Goal: Book appointment/travel/reservation

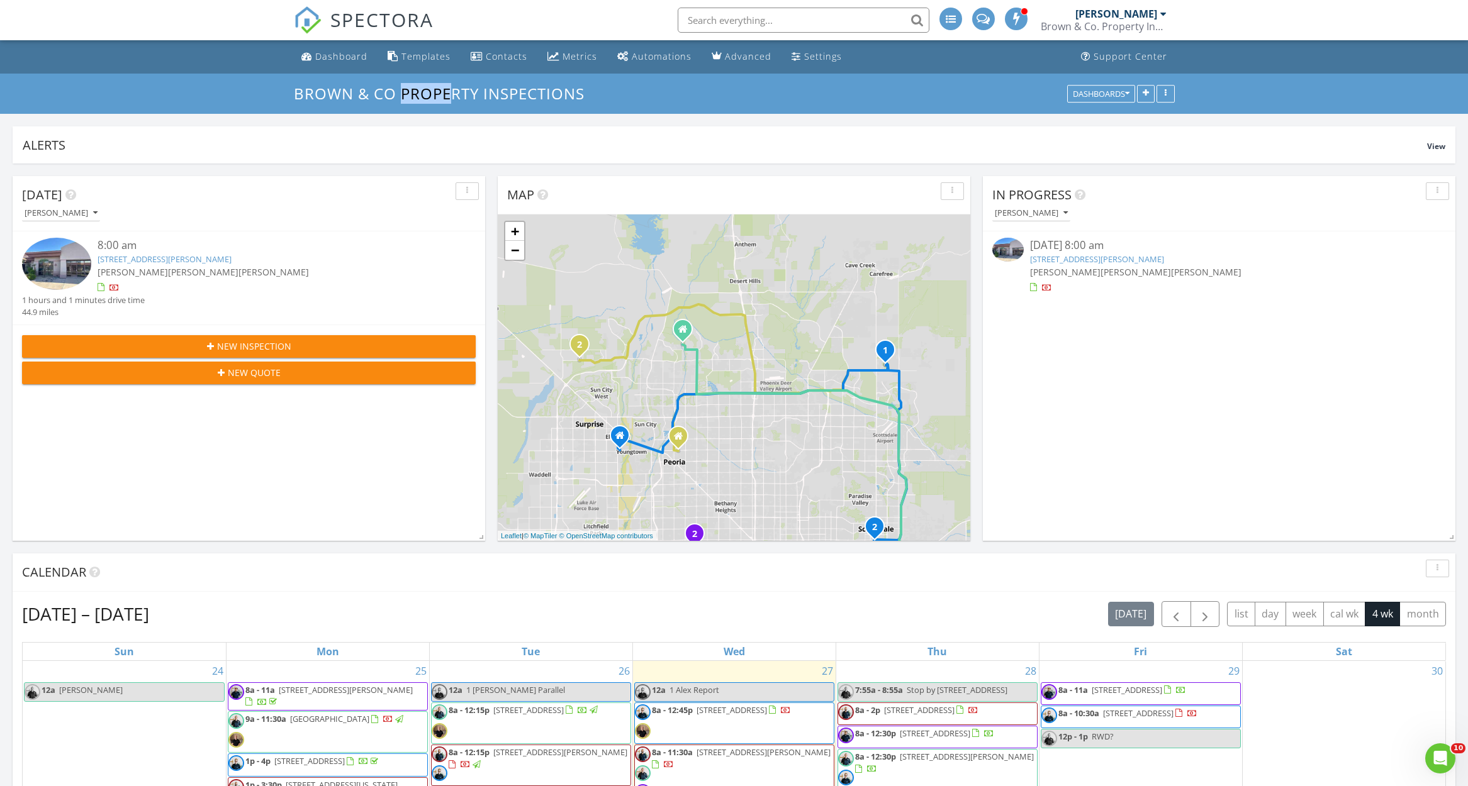
scroll to position [1995, 1468]
click at [318, 49] on link "Dashboard" at bounding box center [334, 56] width 76 height 23
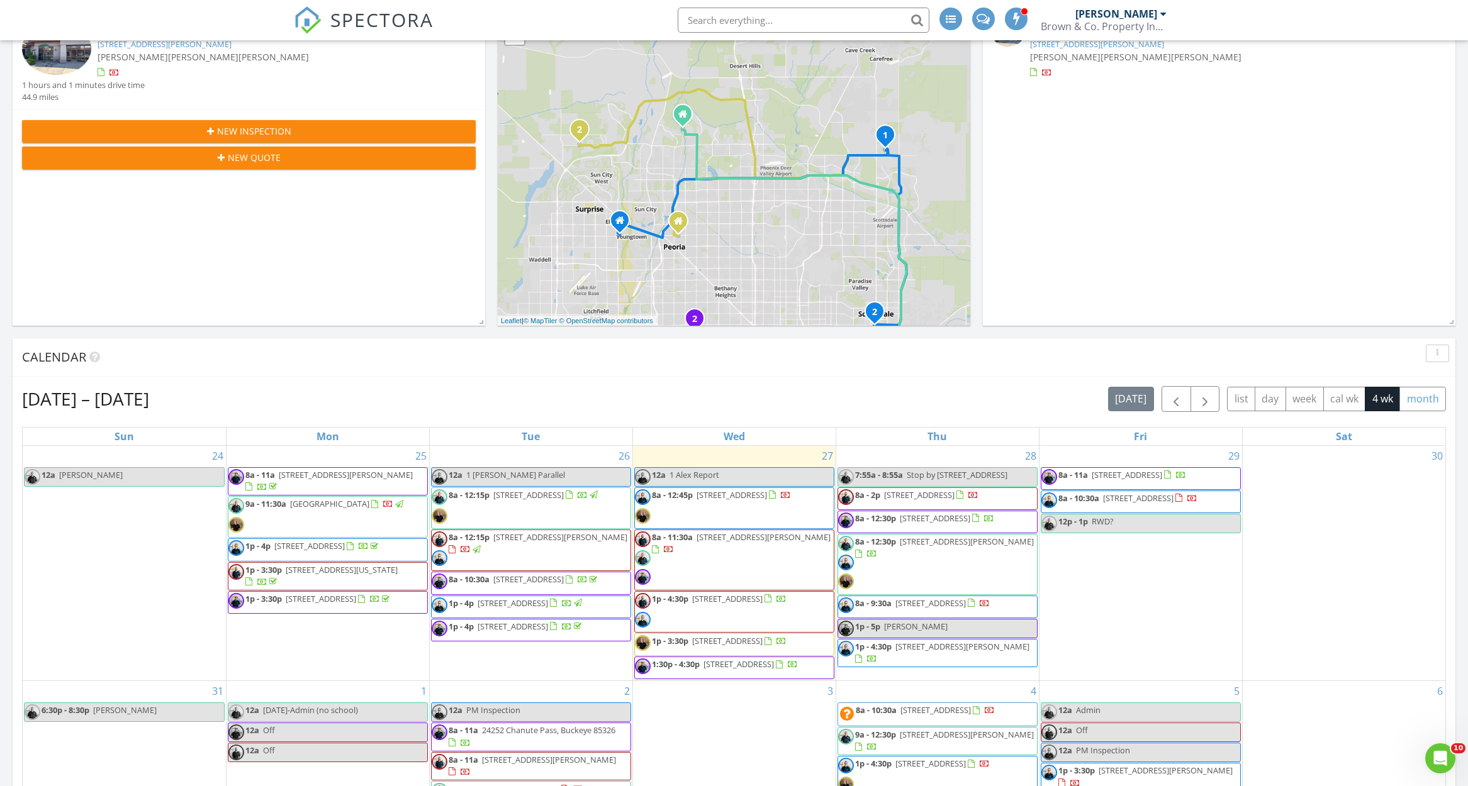
click at [1423, 399] on button "month" at bounding box center [1422, 399] width 47 height 25
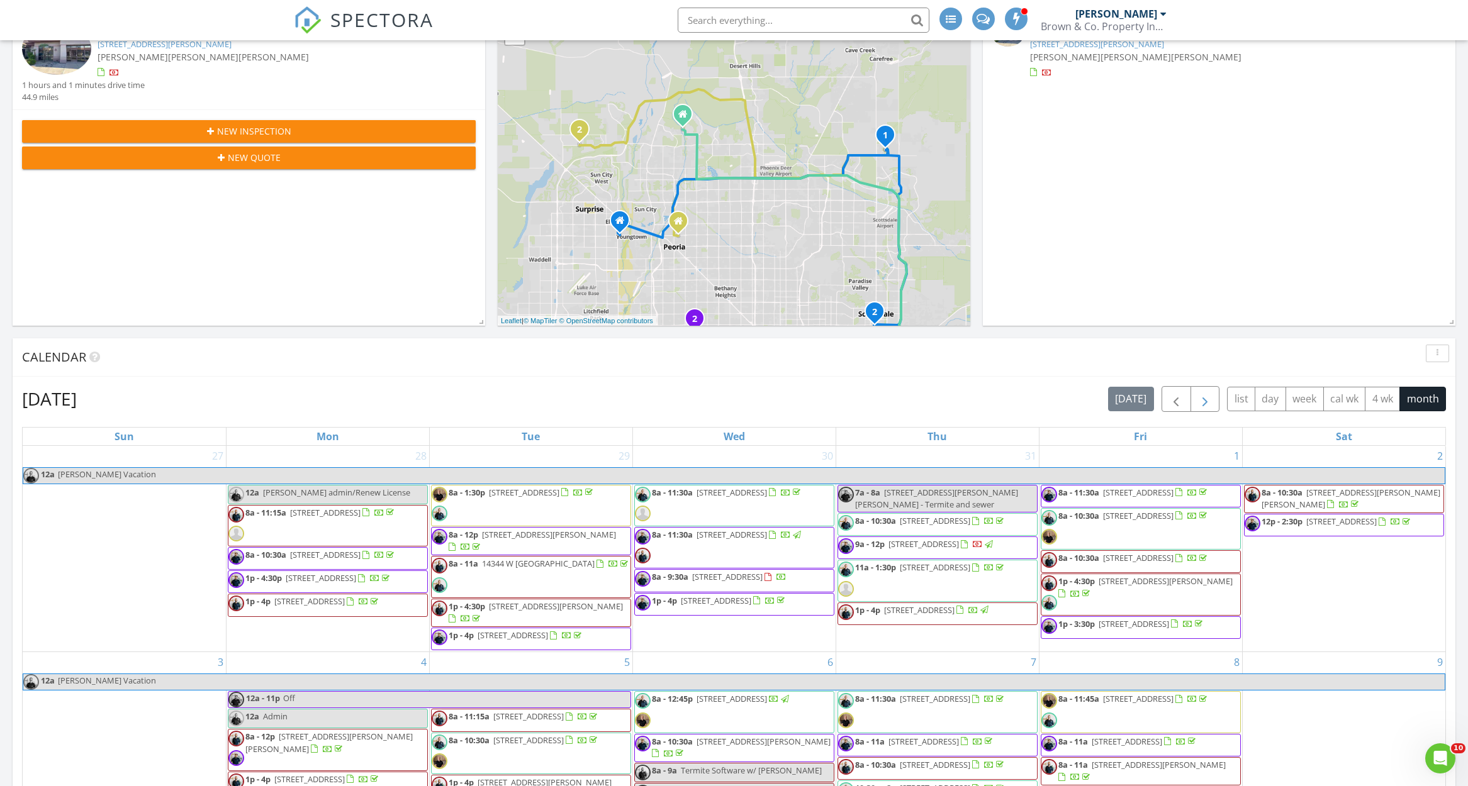
click at [1198, 407] on span "button" at bounding box center [1204, 399] width 15 height 15
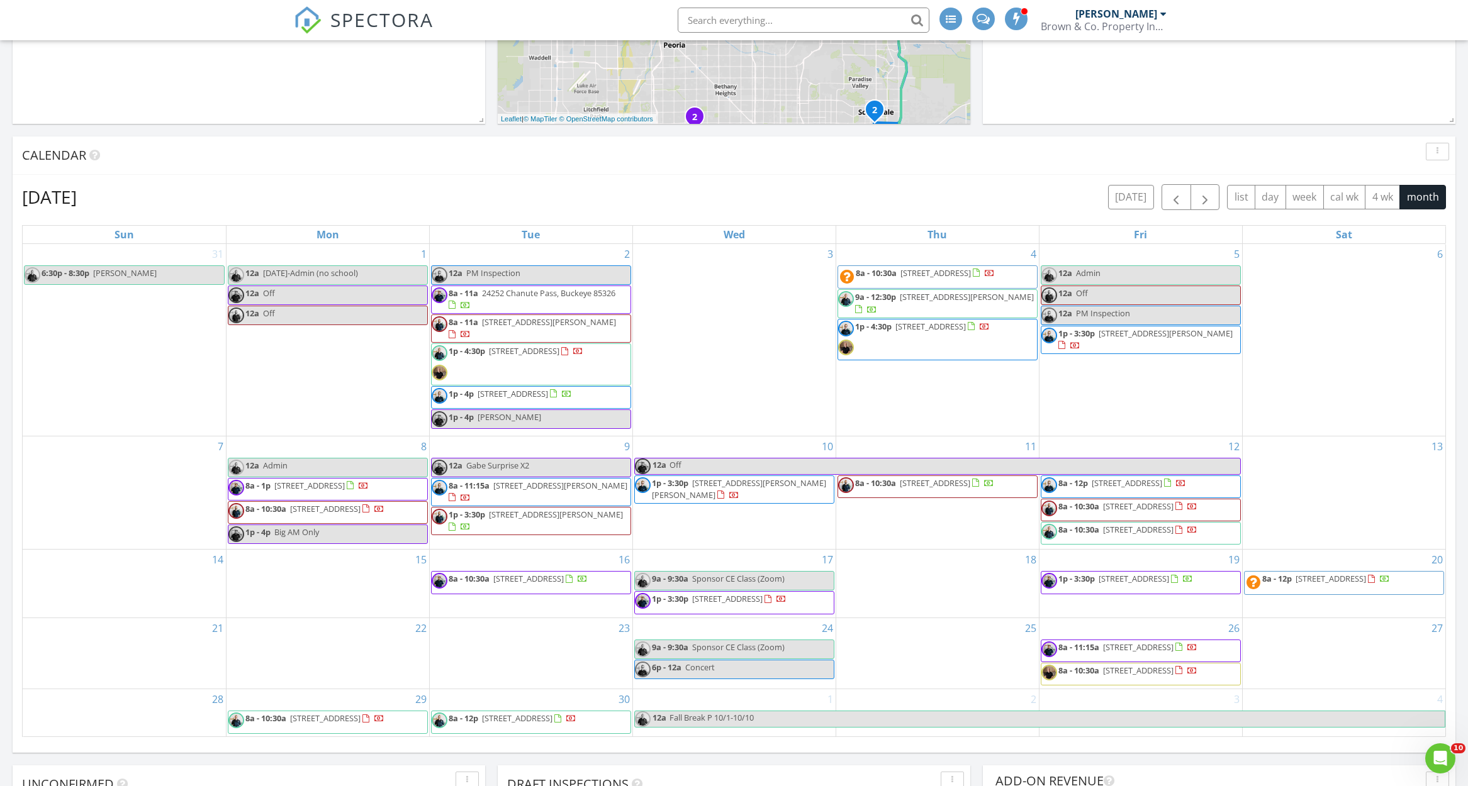
scroll to position [433, 0]
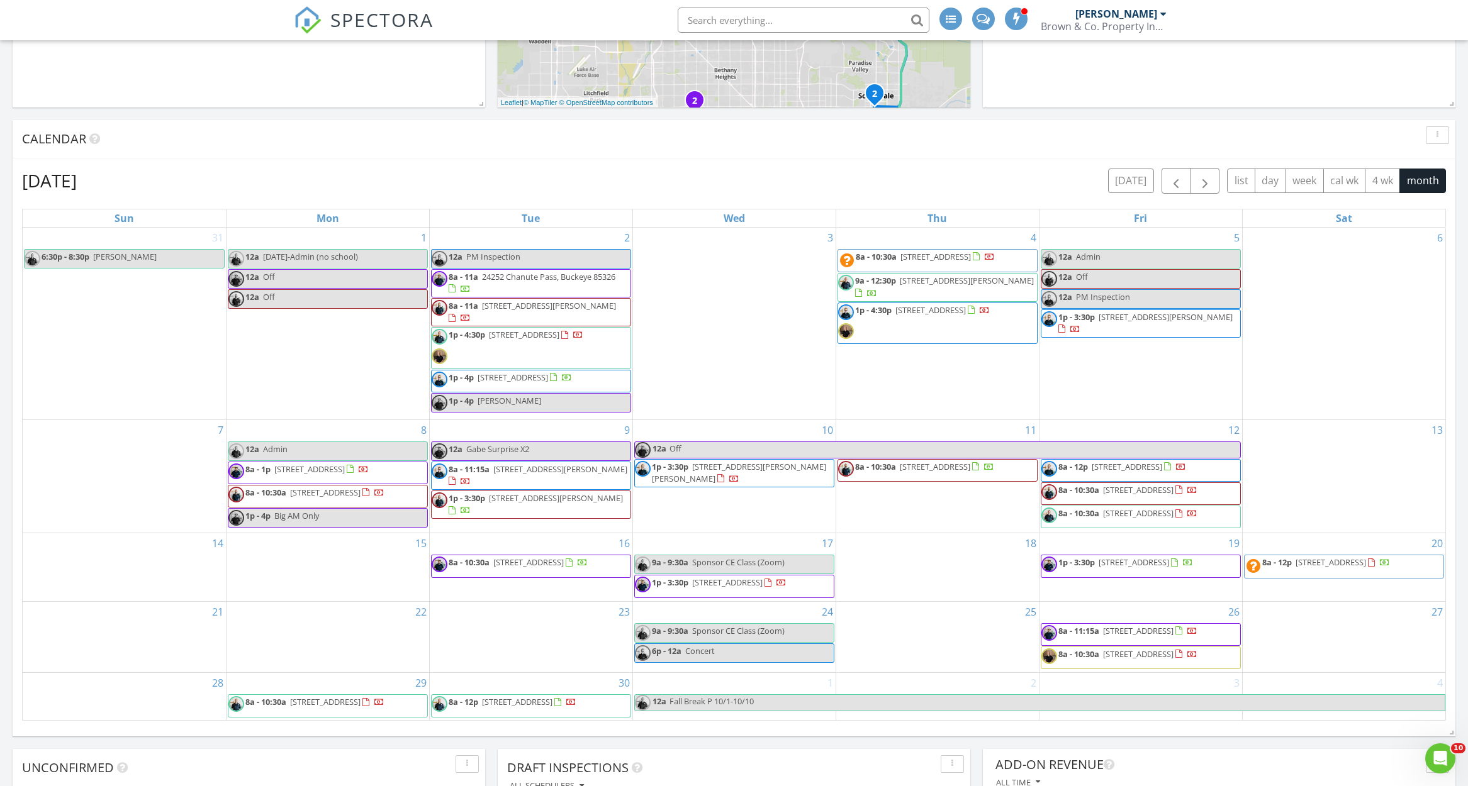
click at [1175, 527] on span "8a - 10:30a 5877 N 207th Ave, Buckeye 85396" at bounding box center [1119, 517] width 156 height 19
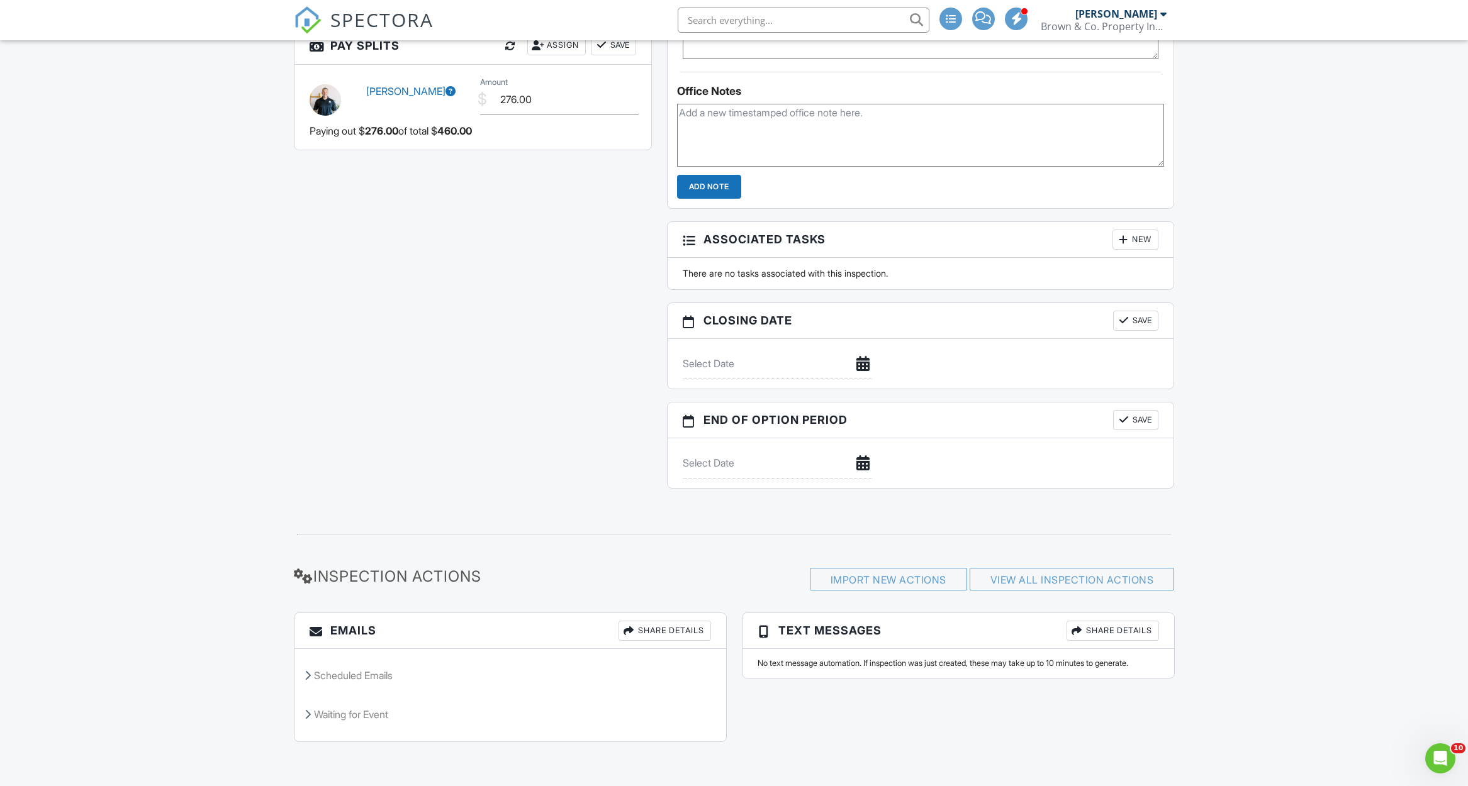
scroll to position [941, 0]
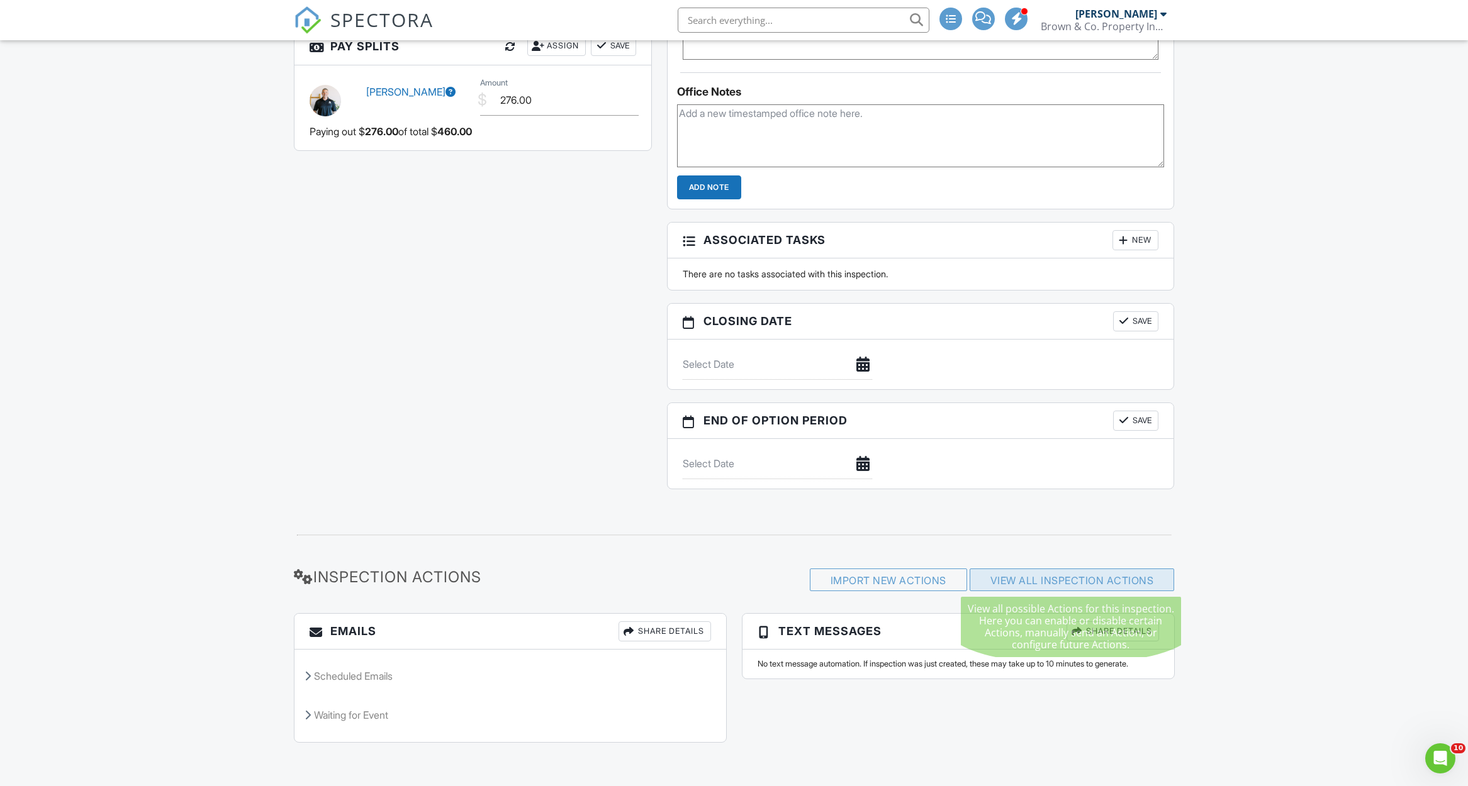
click at [1132, 586] on div "View All Inspection Actions" at bounding box center [1071, 580] width 205 height 23
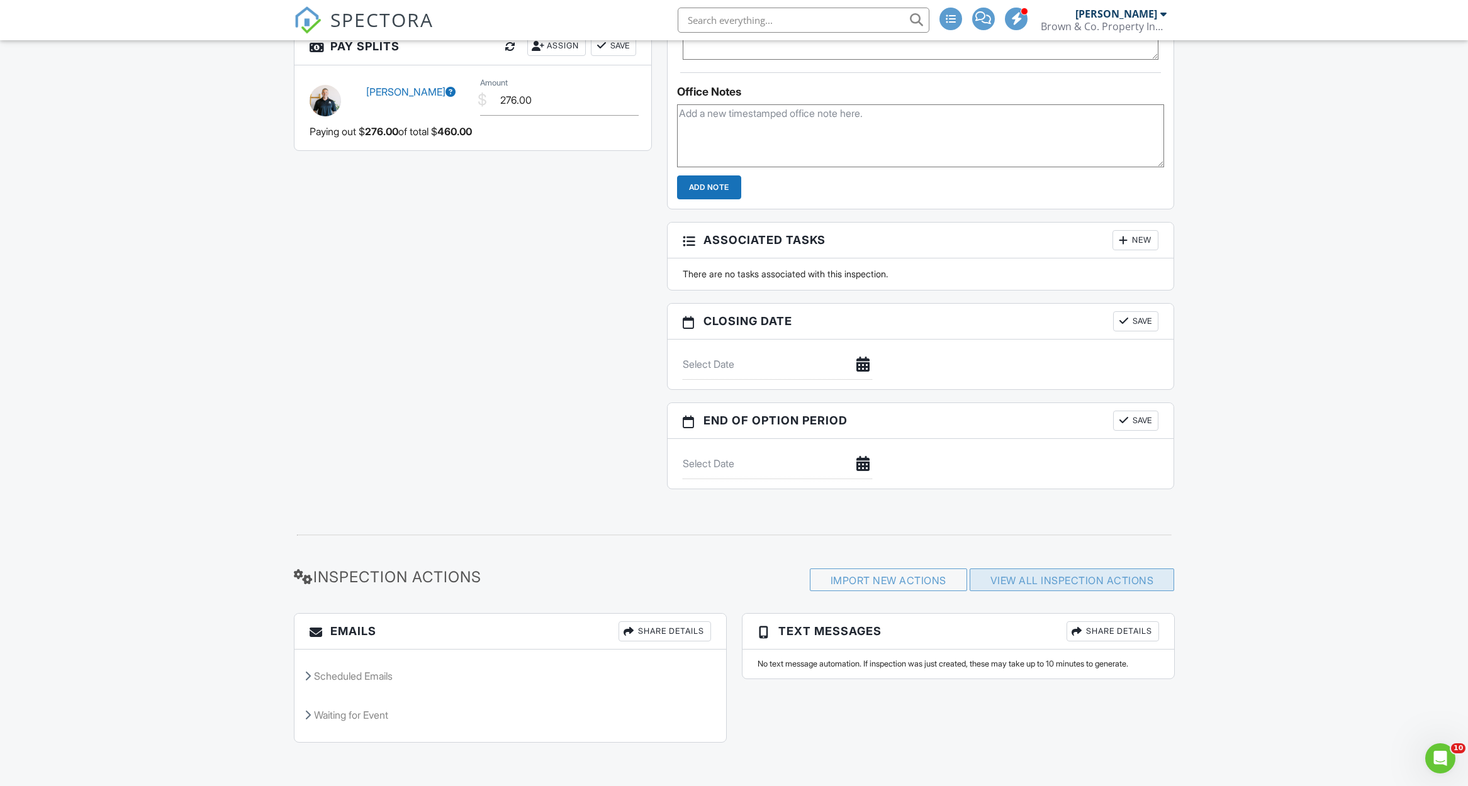
click at [1092, 576] on link "View All Inspection Actions" at bounding box center [1072, 580] width 164 height 13
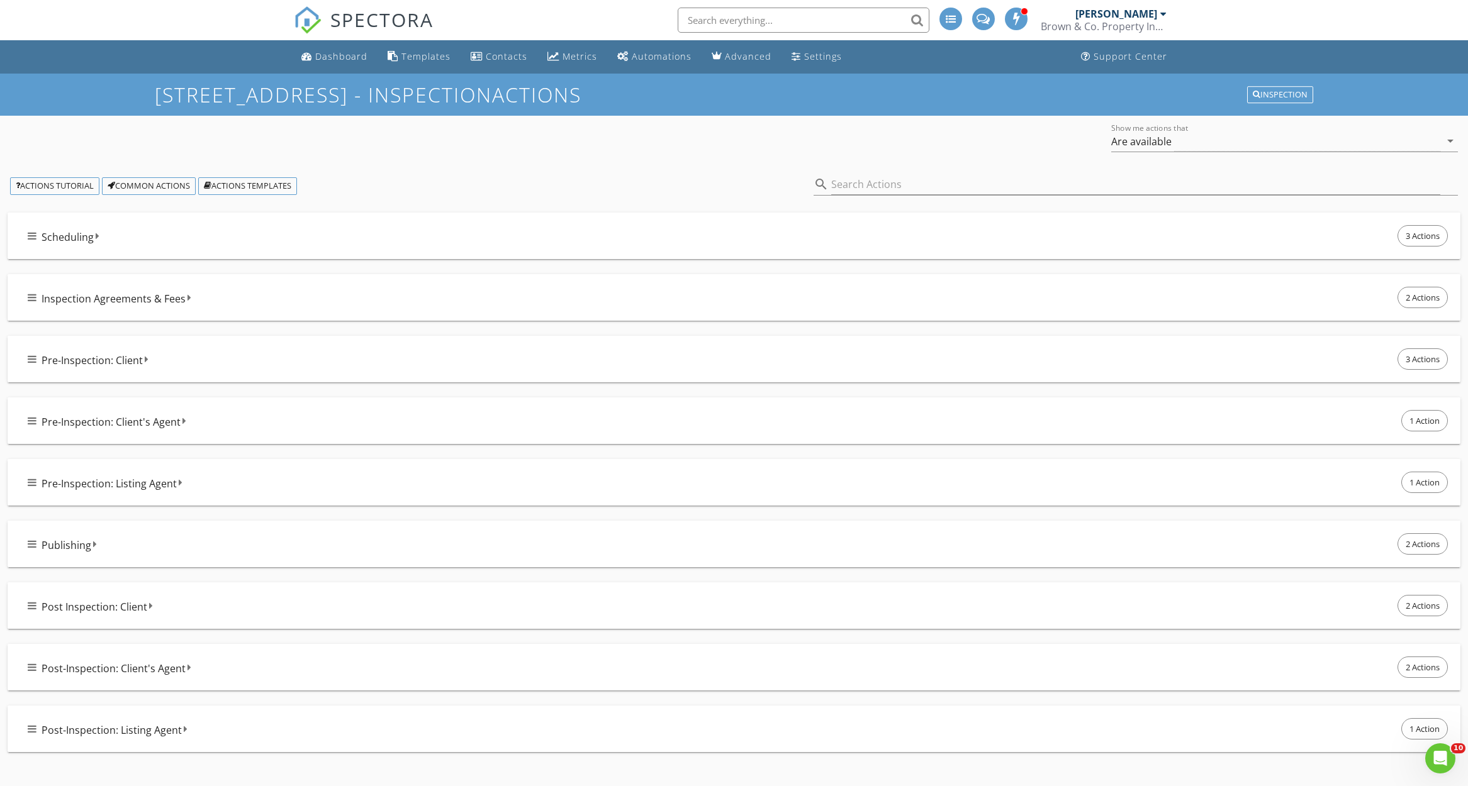
click at [324, 232] on div "Scheduling 3 Actions" at bounding box center [739, 236] width 1422 height 26
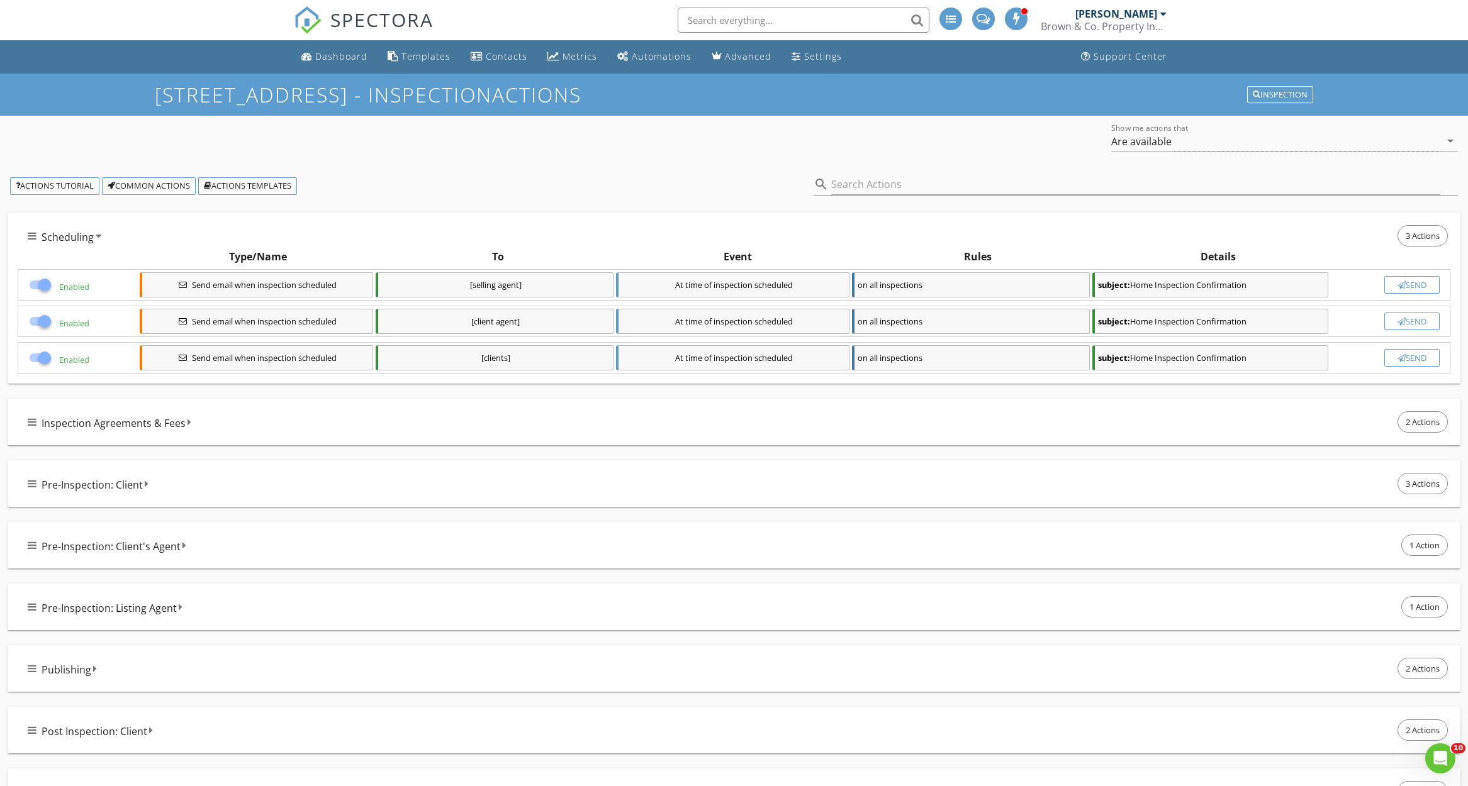
click at [1416, 362] on div "Send" at bounding box center [1412, 358] width 44 height 10
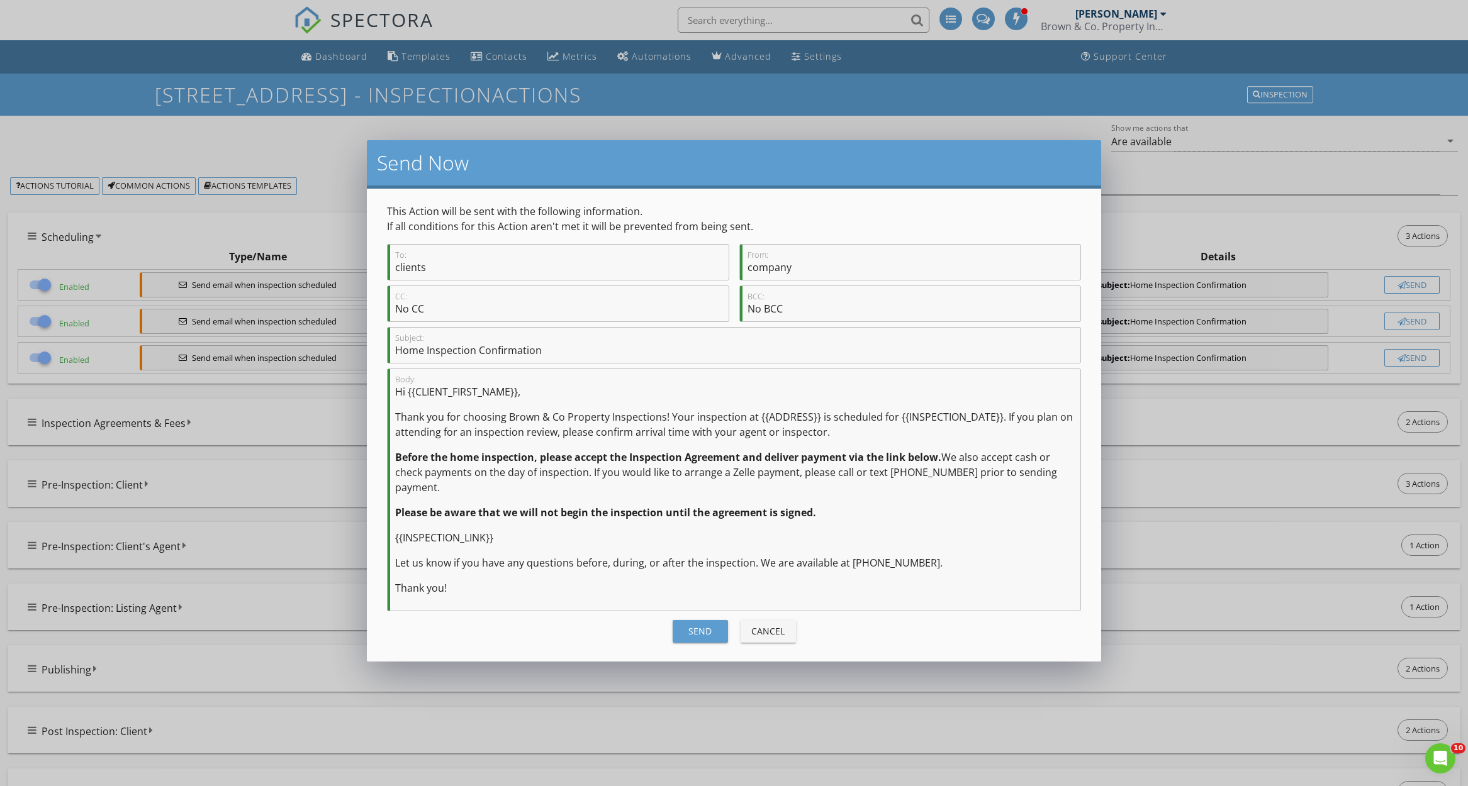
click at [700, 625] on div "Send" at bounding box center [700, 631] width 35 height 13
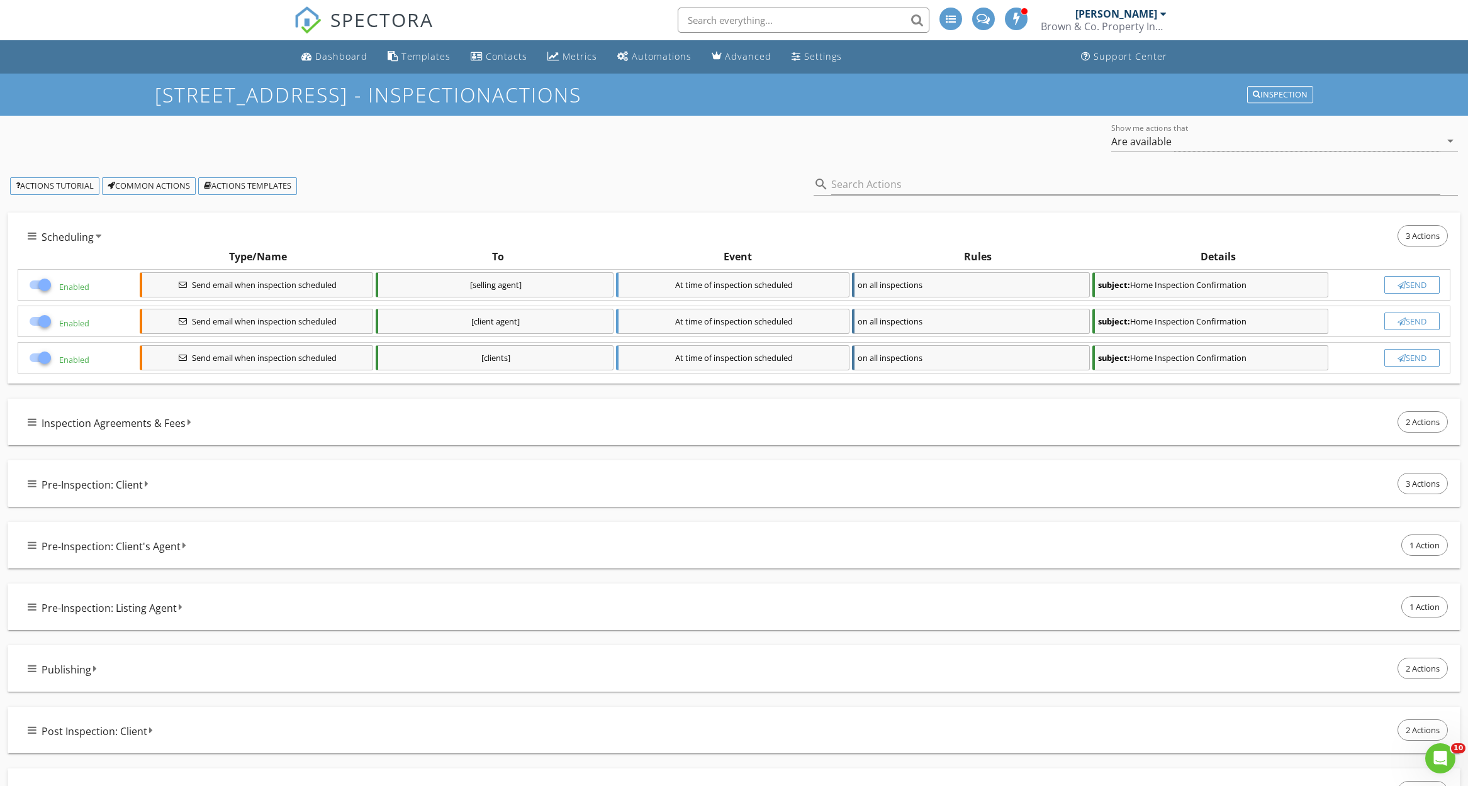
checkbox input "false"
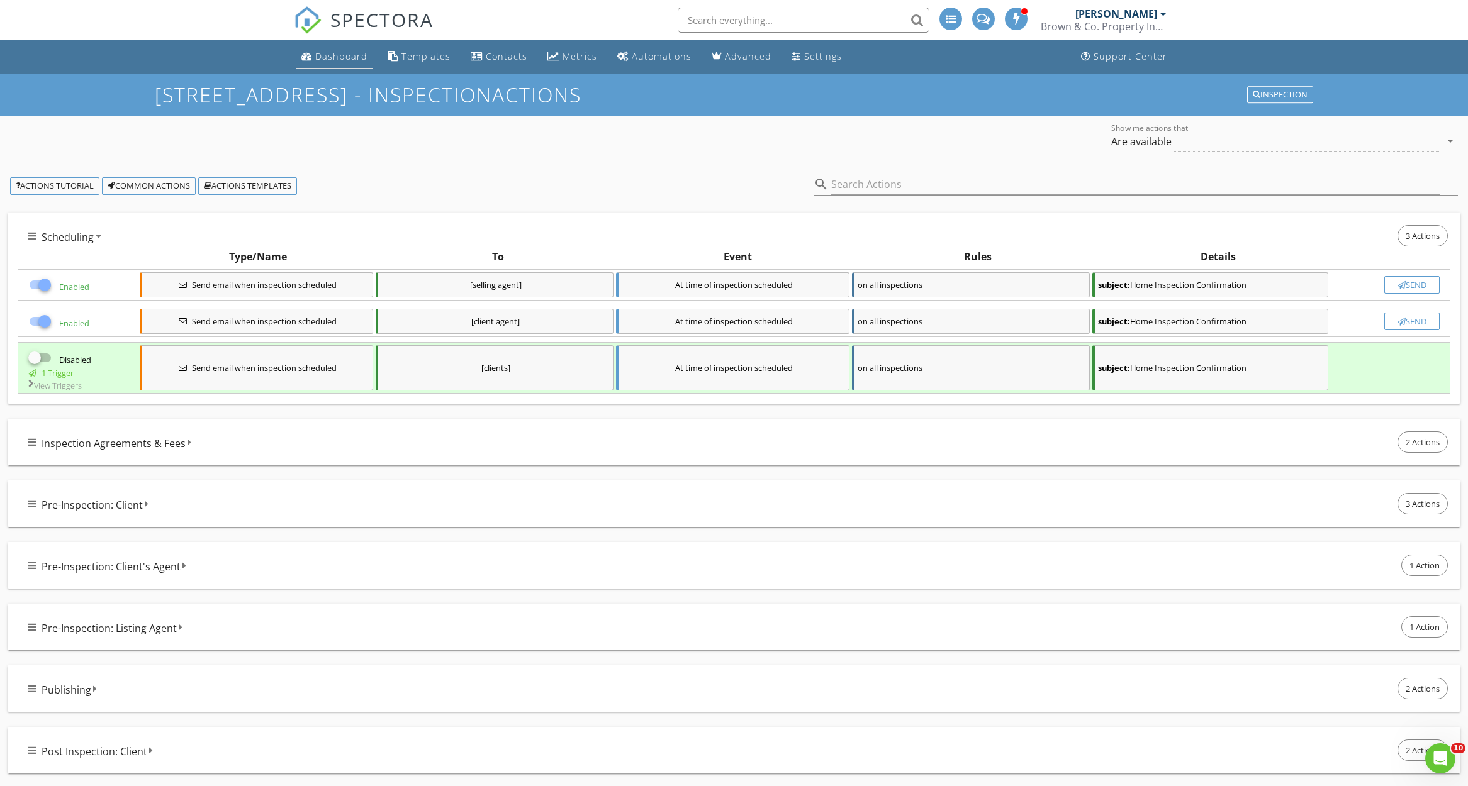
click at [325, 62] on div "Dashboard" at bounding box center [341, 56] width 52 height 12
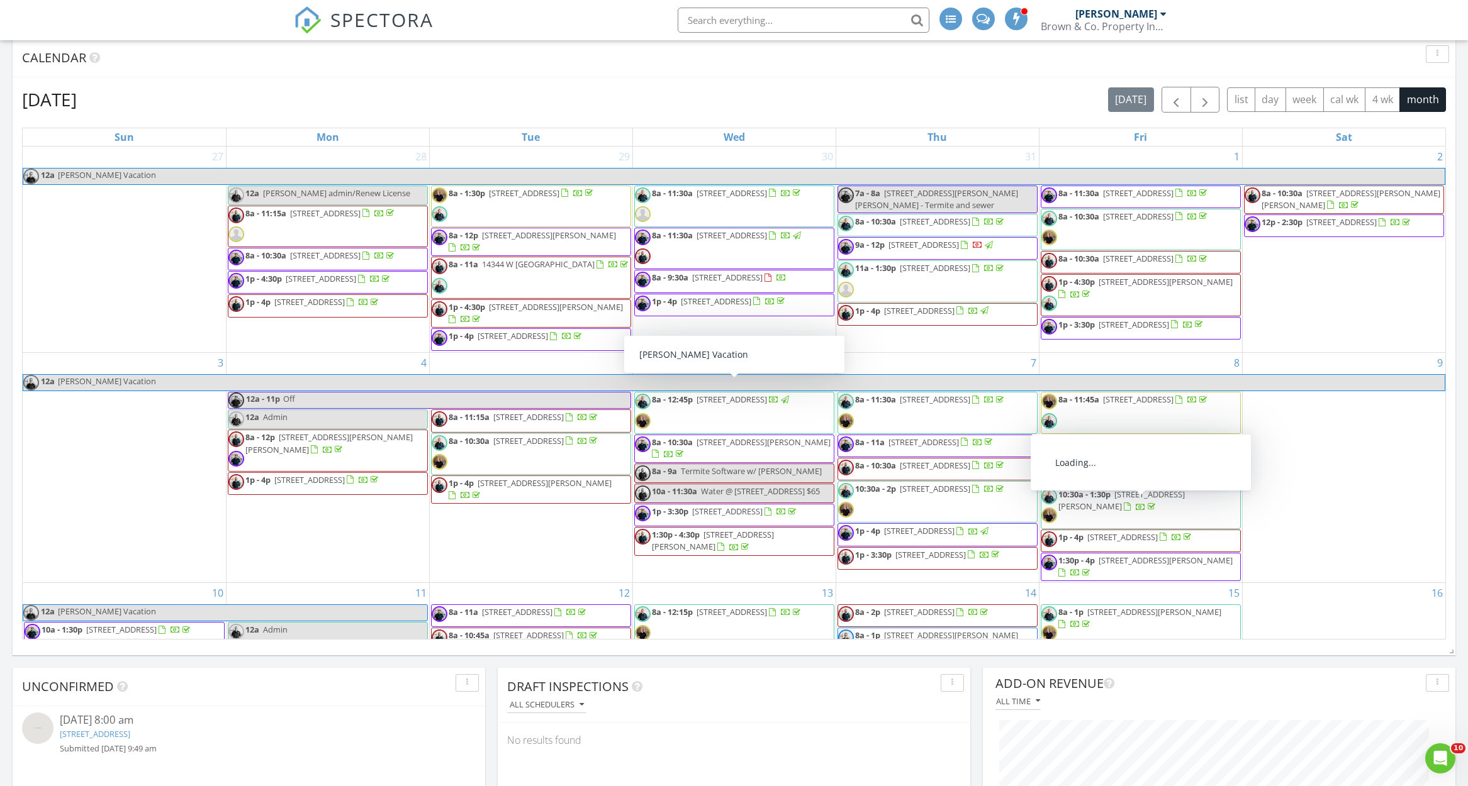
scroll to position [308, 0]
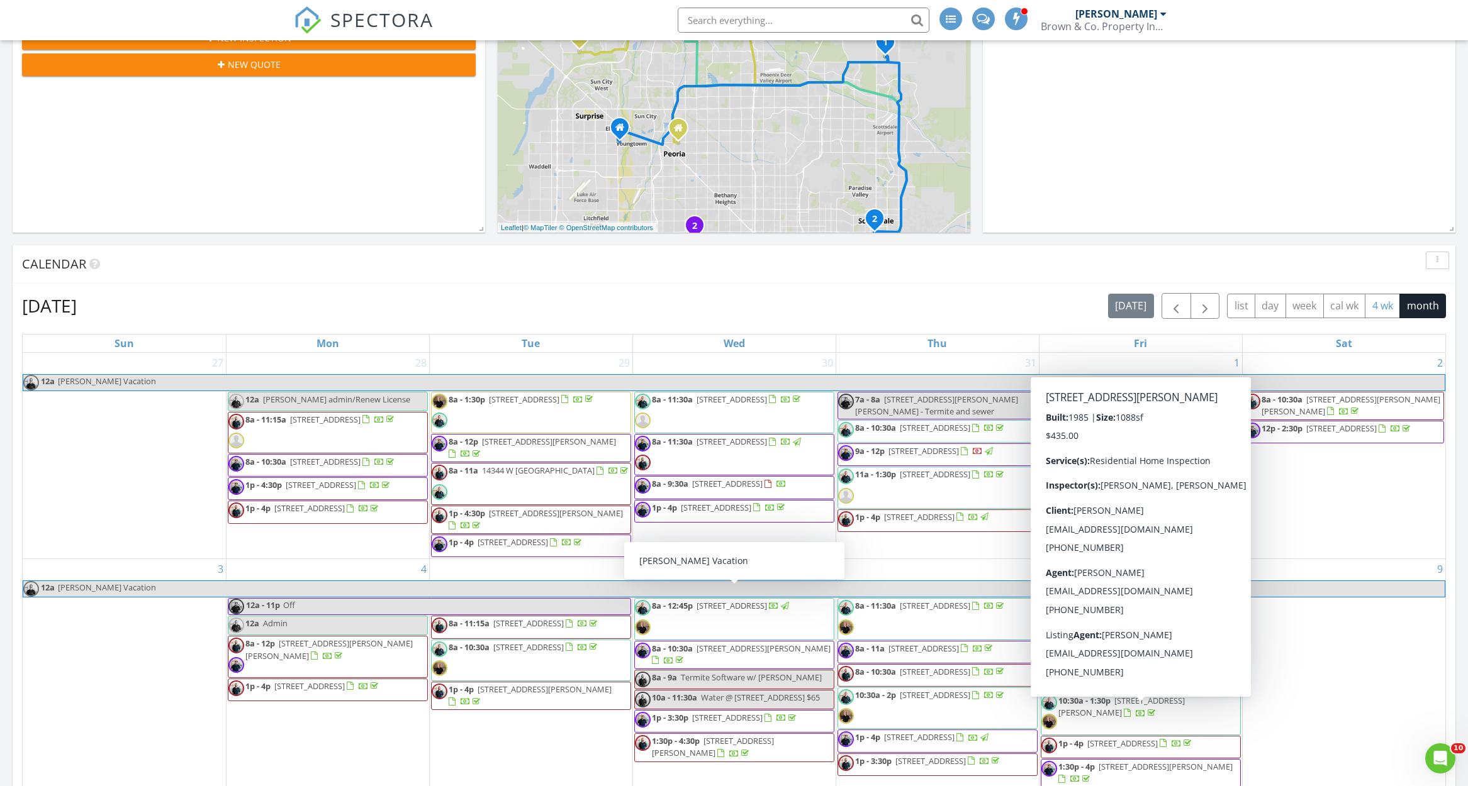
click at [1386, 303] on button "4 wk" at bounding box center [1382, 306] width 35 height 25
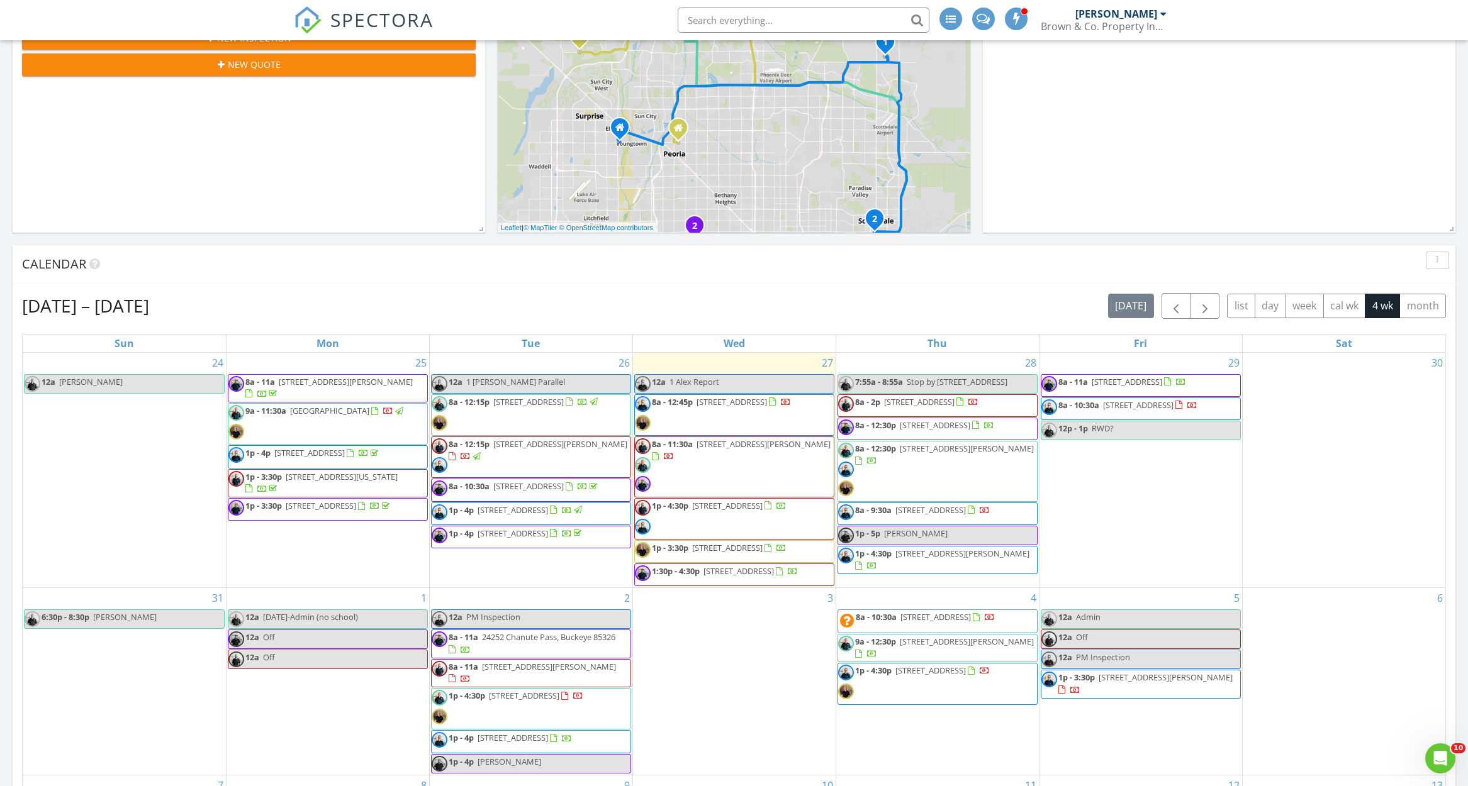
click at [813, 306] on div "Aug 24 – Sep 20, 2025 today list day week cal wk 4 wk month" at bounding box center [734, 306] width 1424 height 26
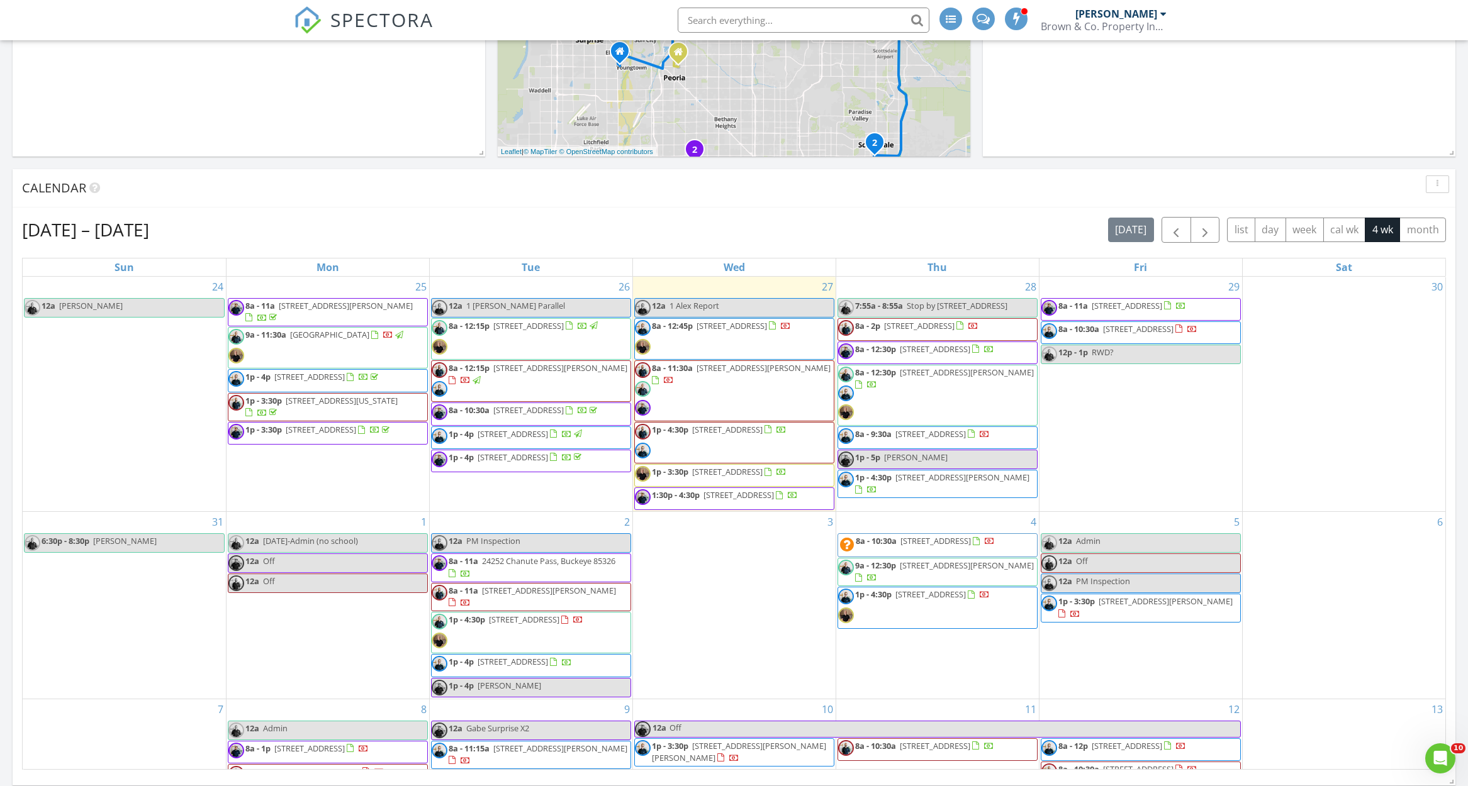
scroll to position [386, 0]
click at [822, 231] on div "Aug 24 – Sep 20, 2025 today list day week cal wk 4 wk month" at bounding box center [734, 229] width 1424 height 26
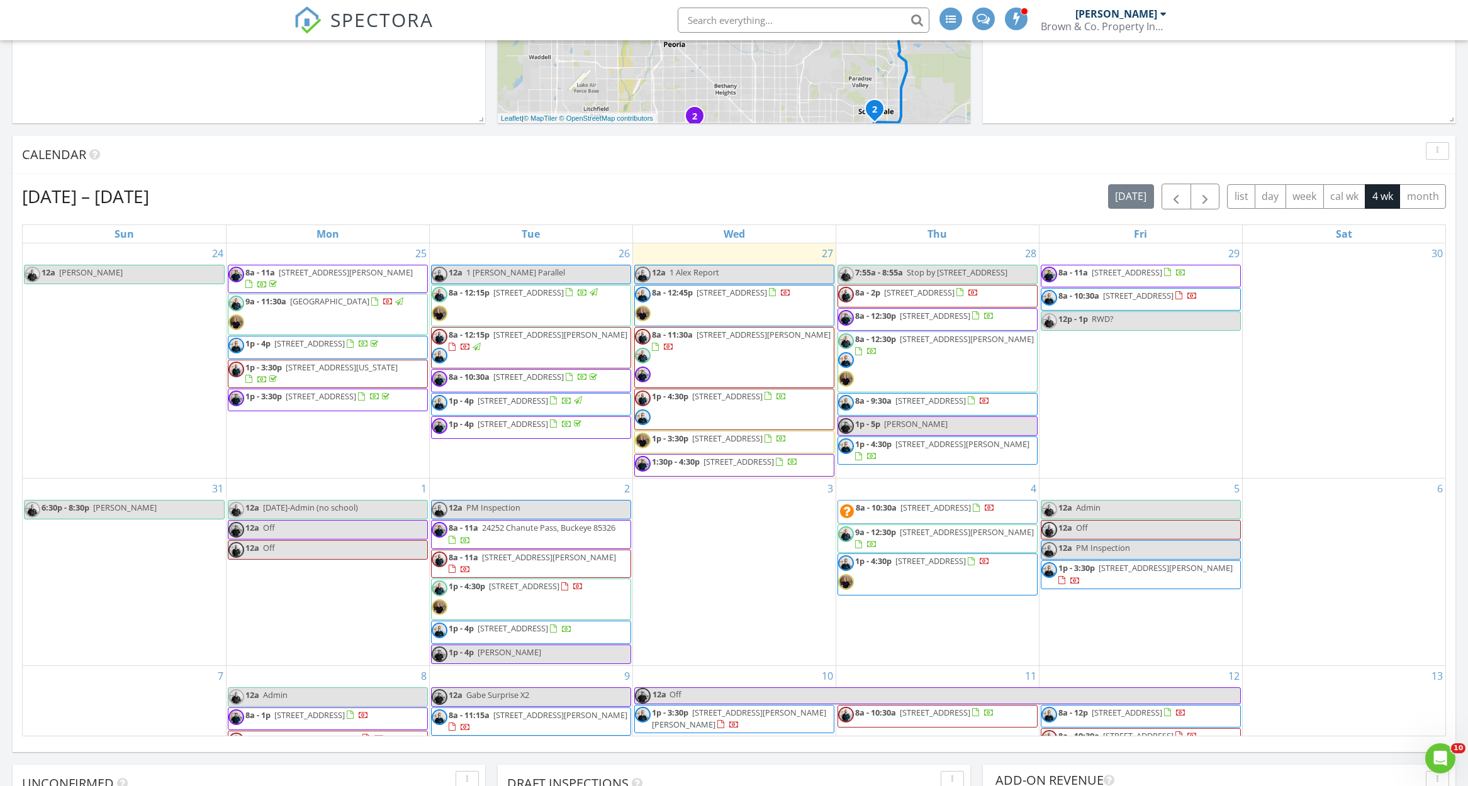
scroll to position [425, 0]
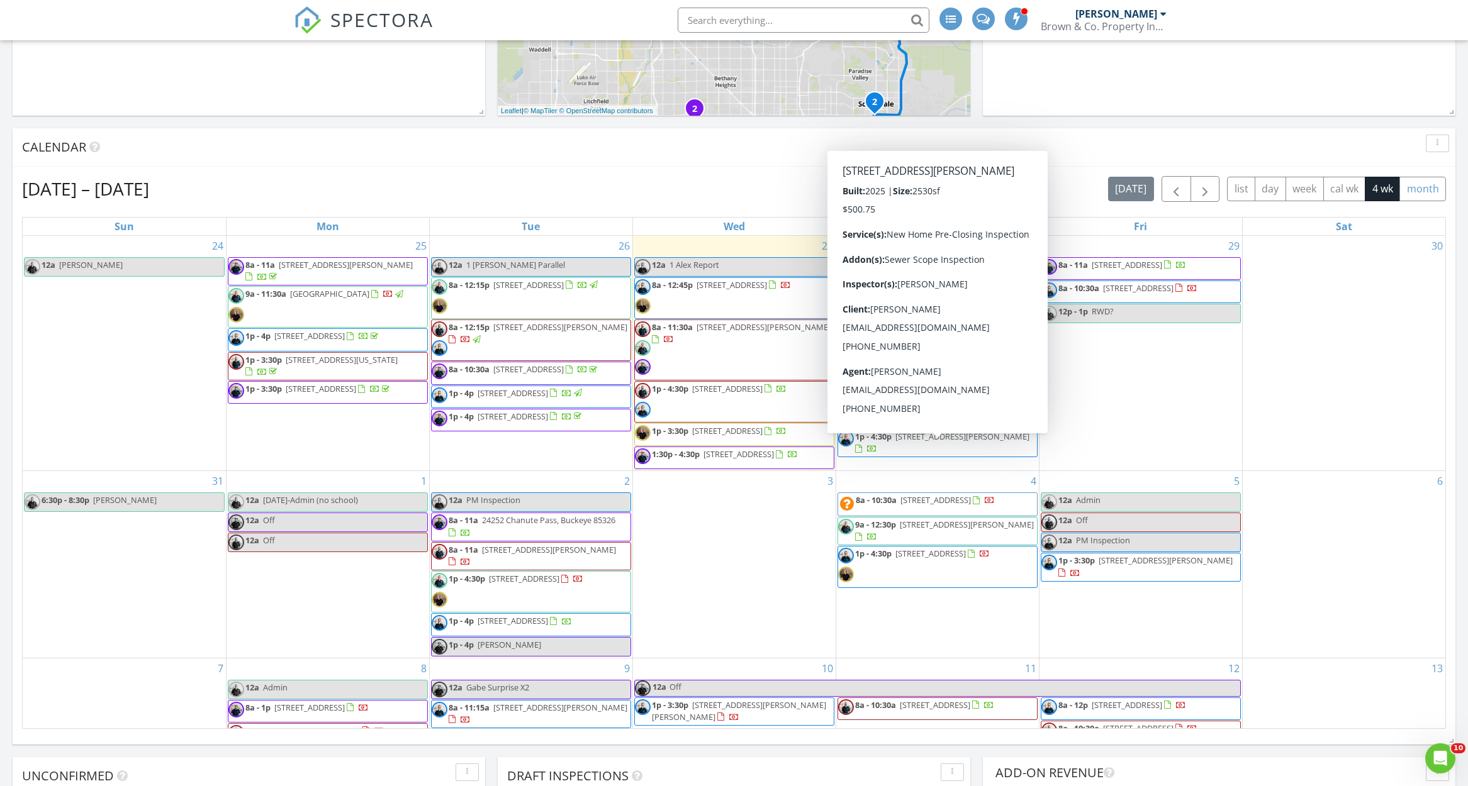
click at [1409, 187] on button "month" at bounding box center [1422, 189] width 47 height 25
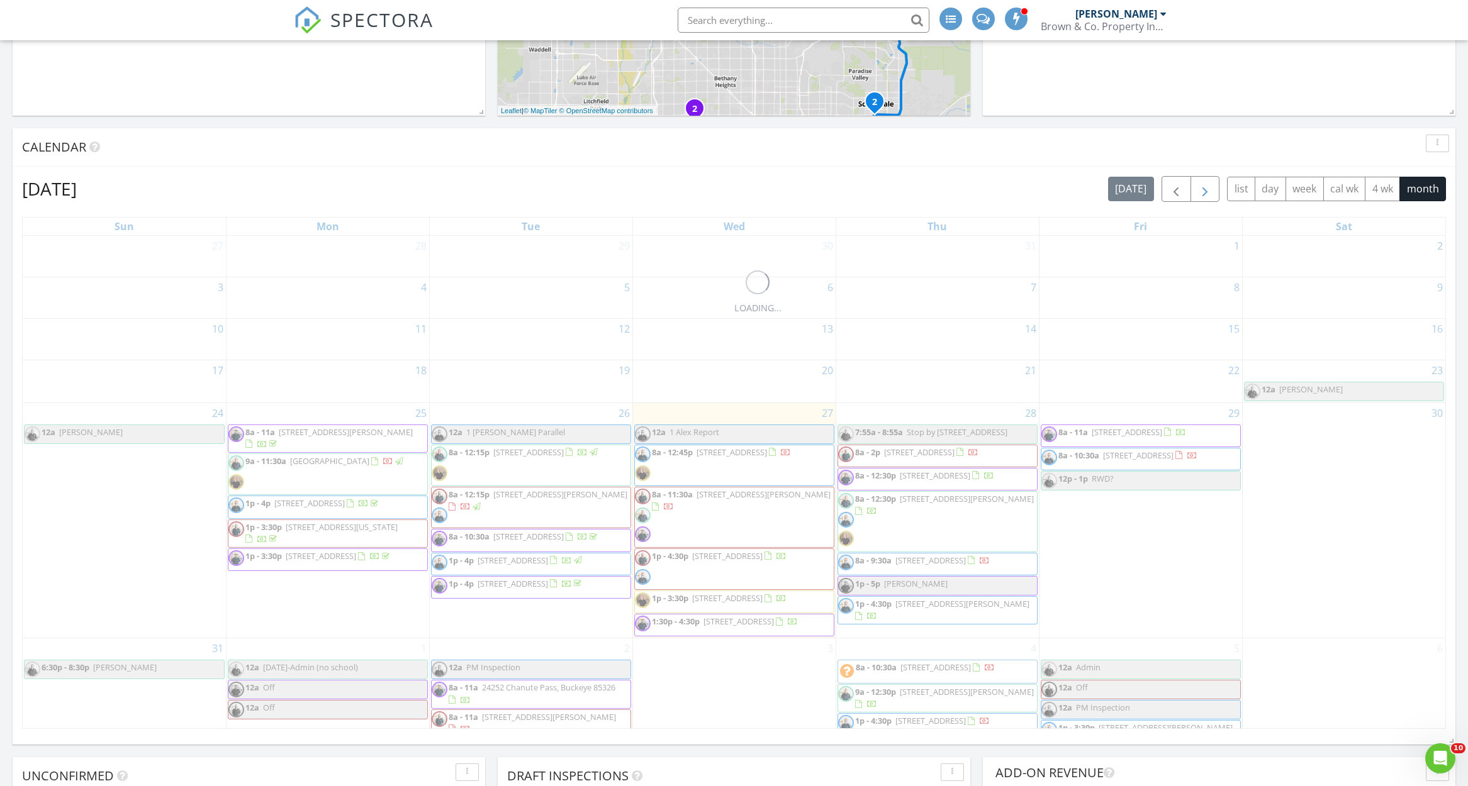
click at [1206, 188] on span "button" at bounding box center [1204, 189] width 15 height 15
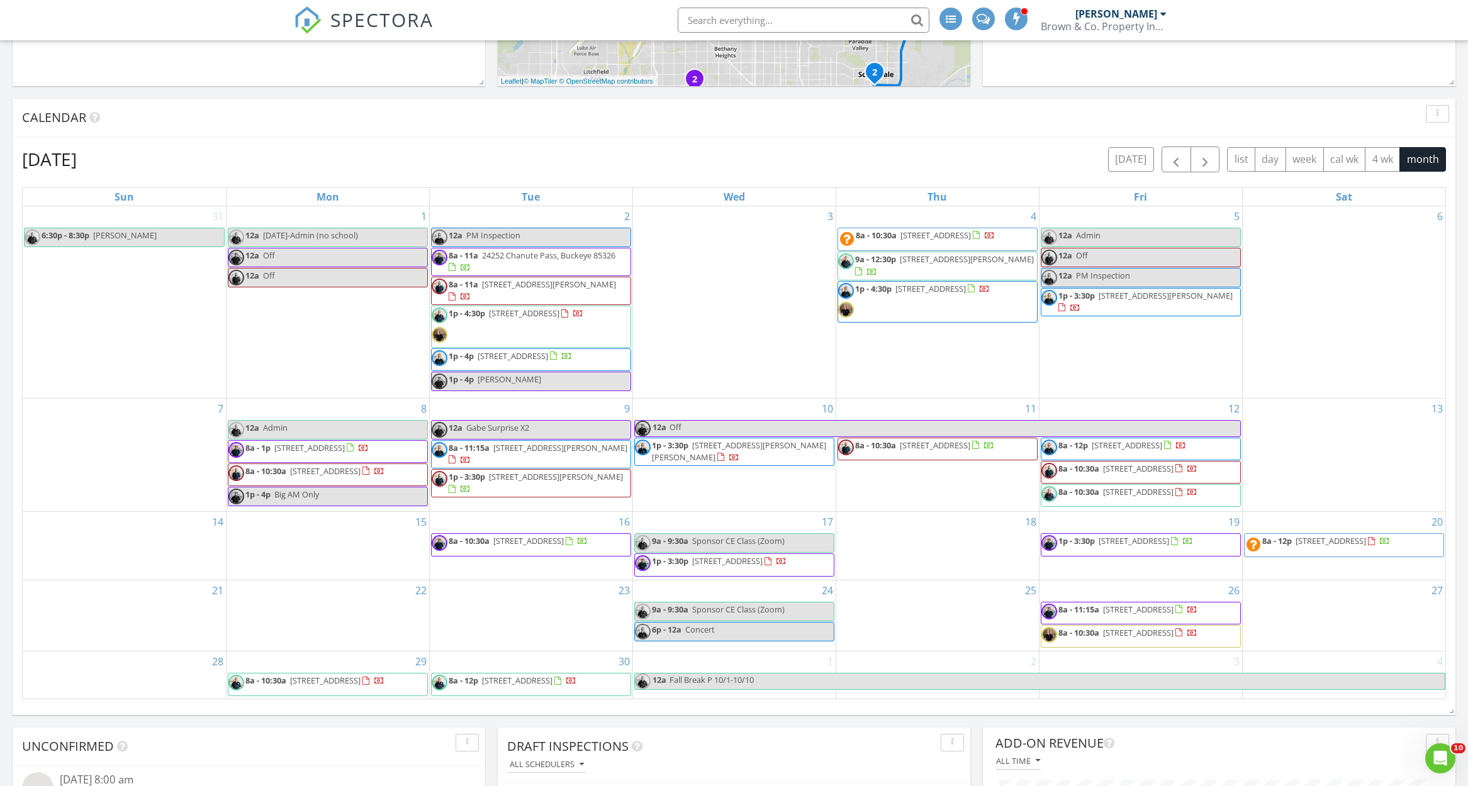
scroll to position [465, 0]
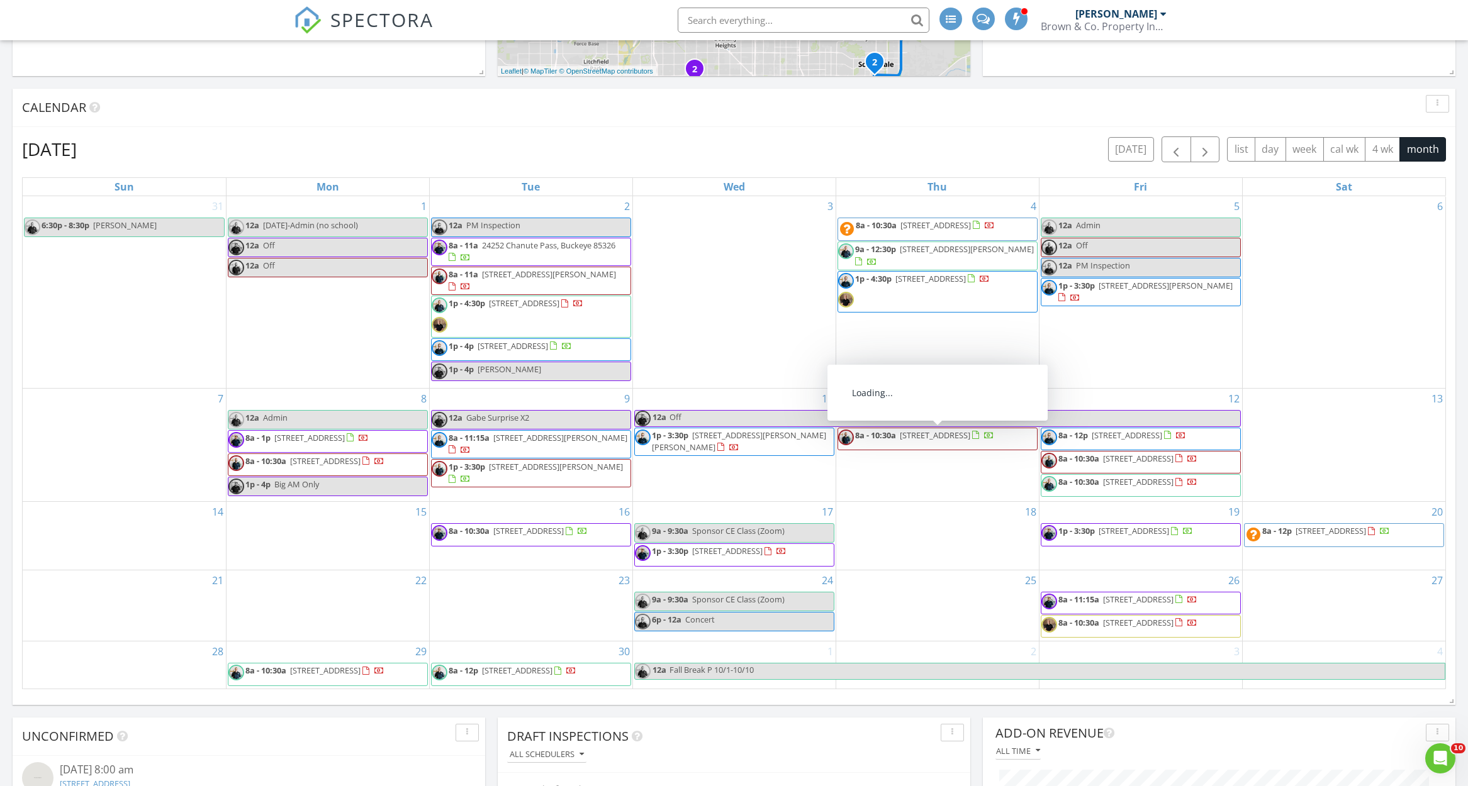
click at [1136, 495] on span "8a - 10:30a 5877 N 207th Ave, Buckeye 85396" at bounding box center [1119, 485] width 156 height 19
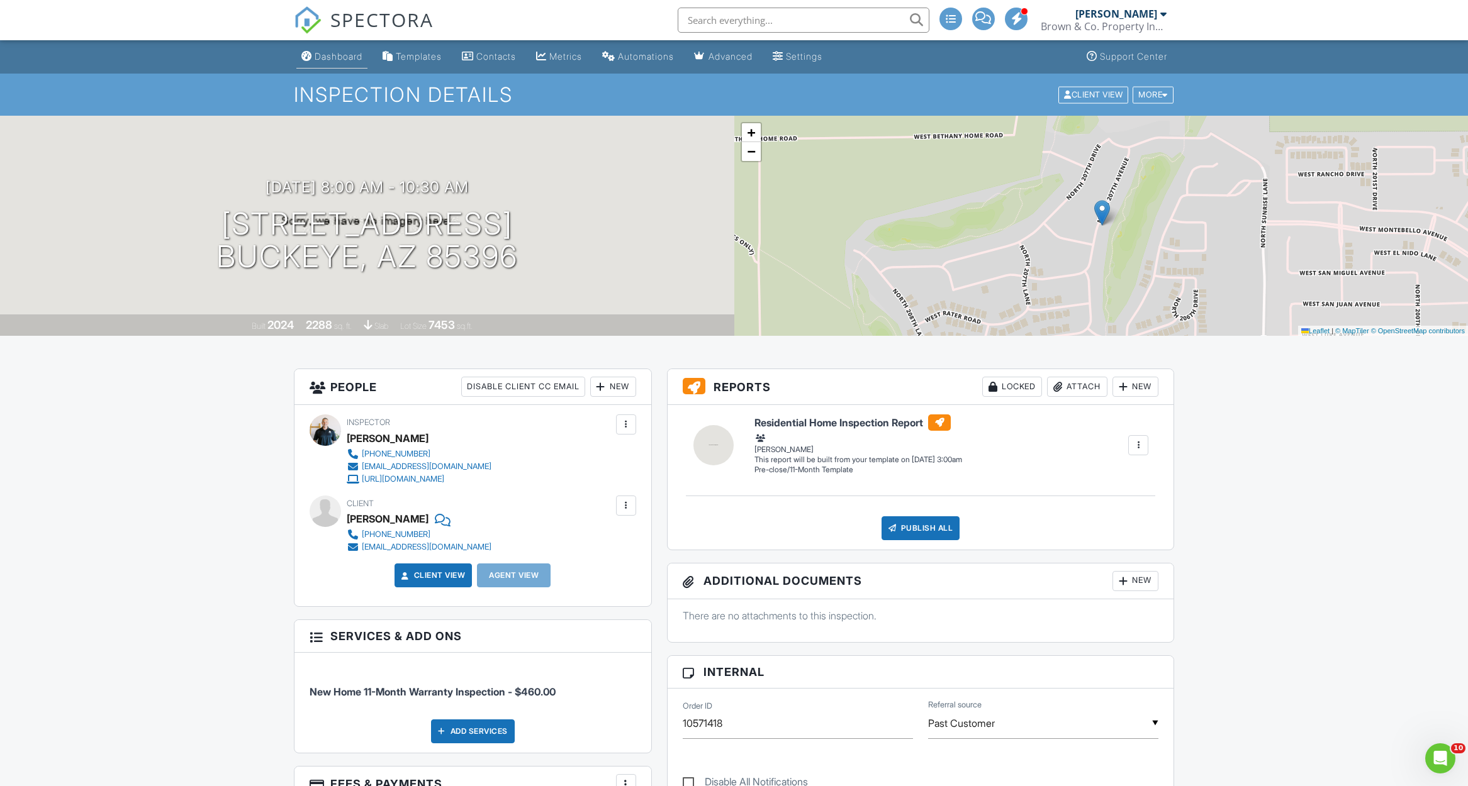
click at [328, 59] on div "Dashboard" at bounding box center [339, 56] width 48 height 11
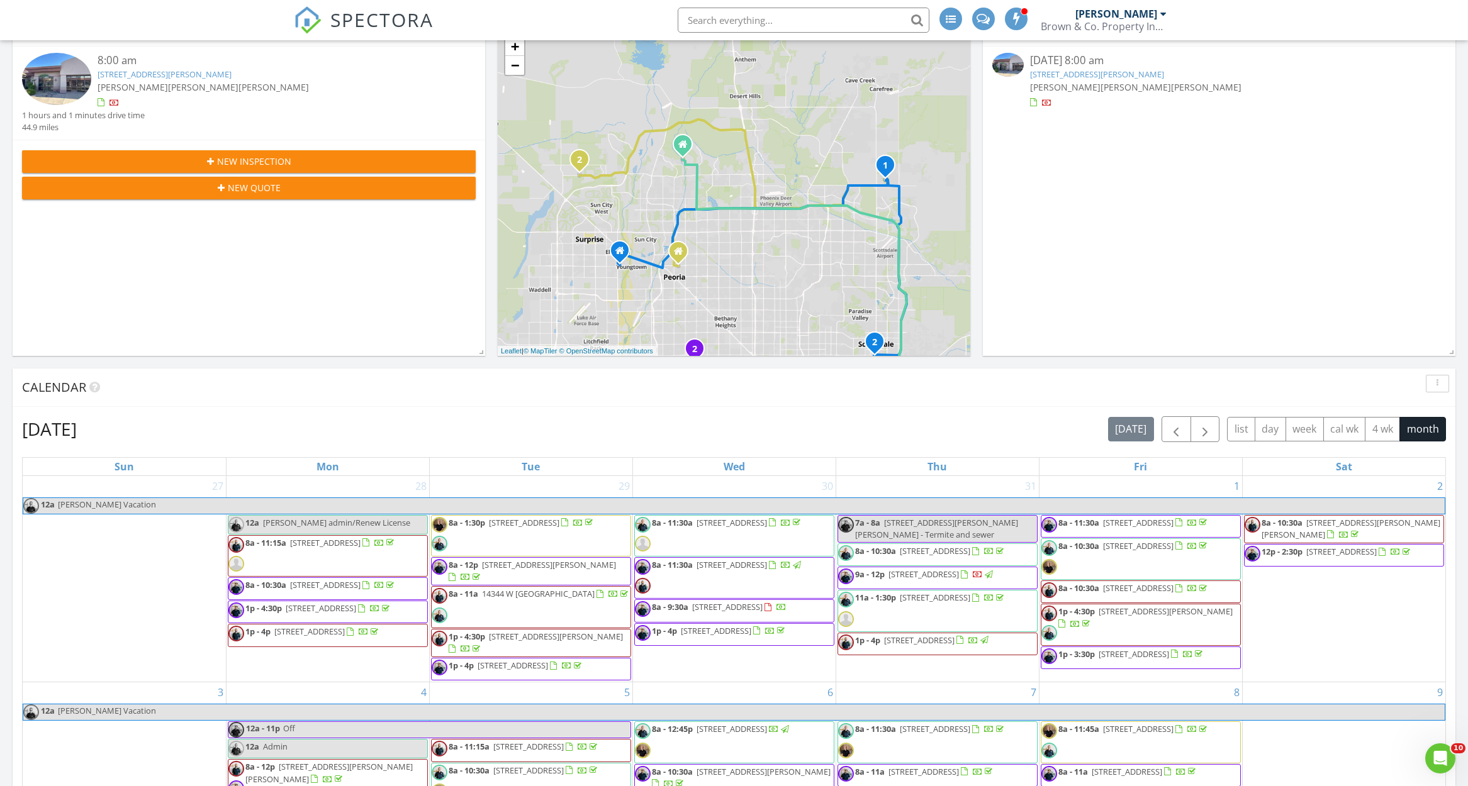
scroll to position [192, 0]
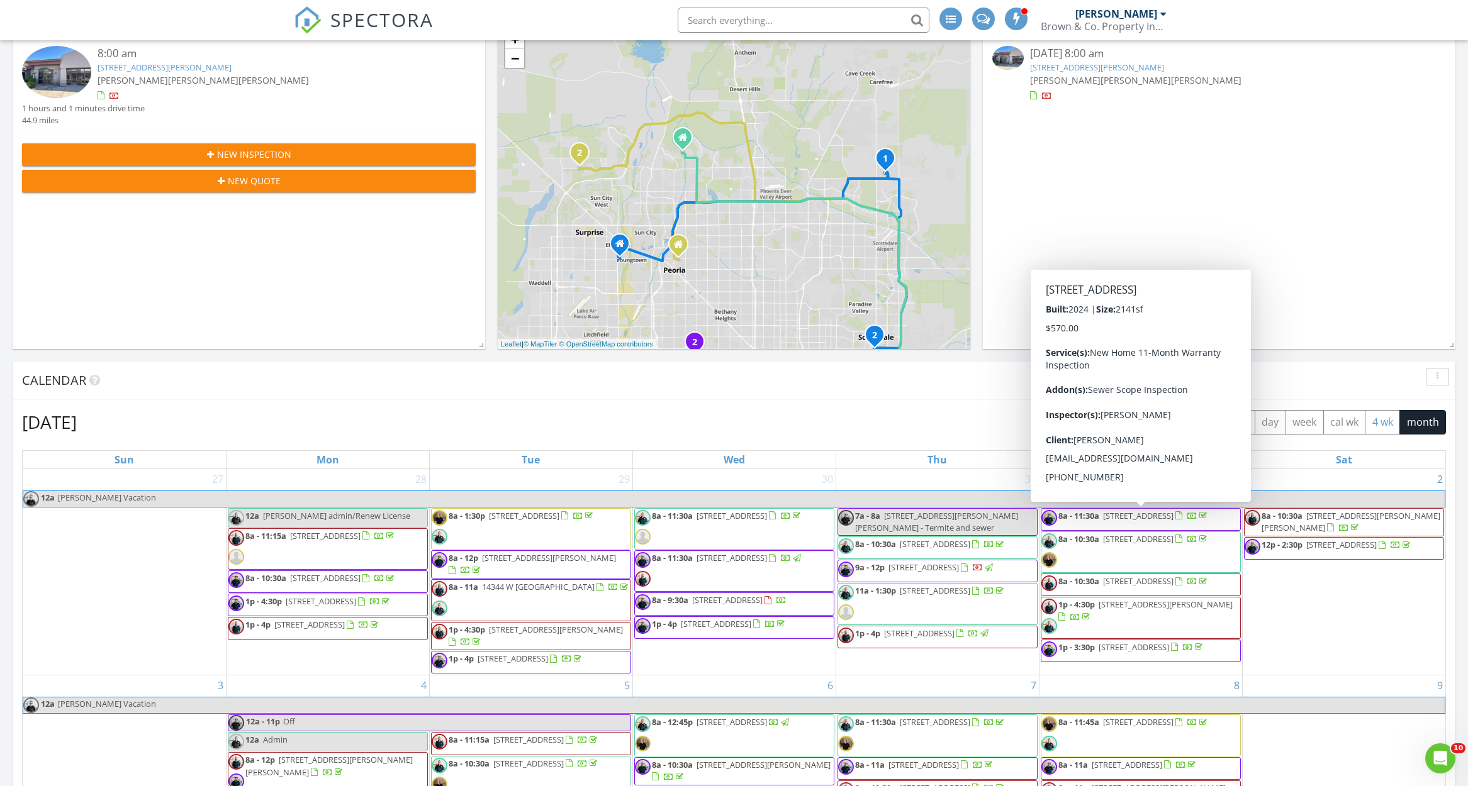
click at [1377, 429] on button "4 wk" at bounding box center [1382, 422] width 35 height 25
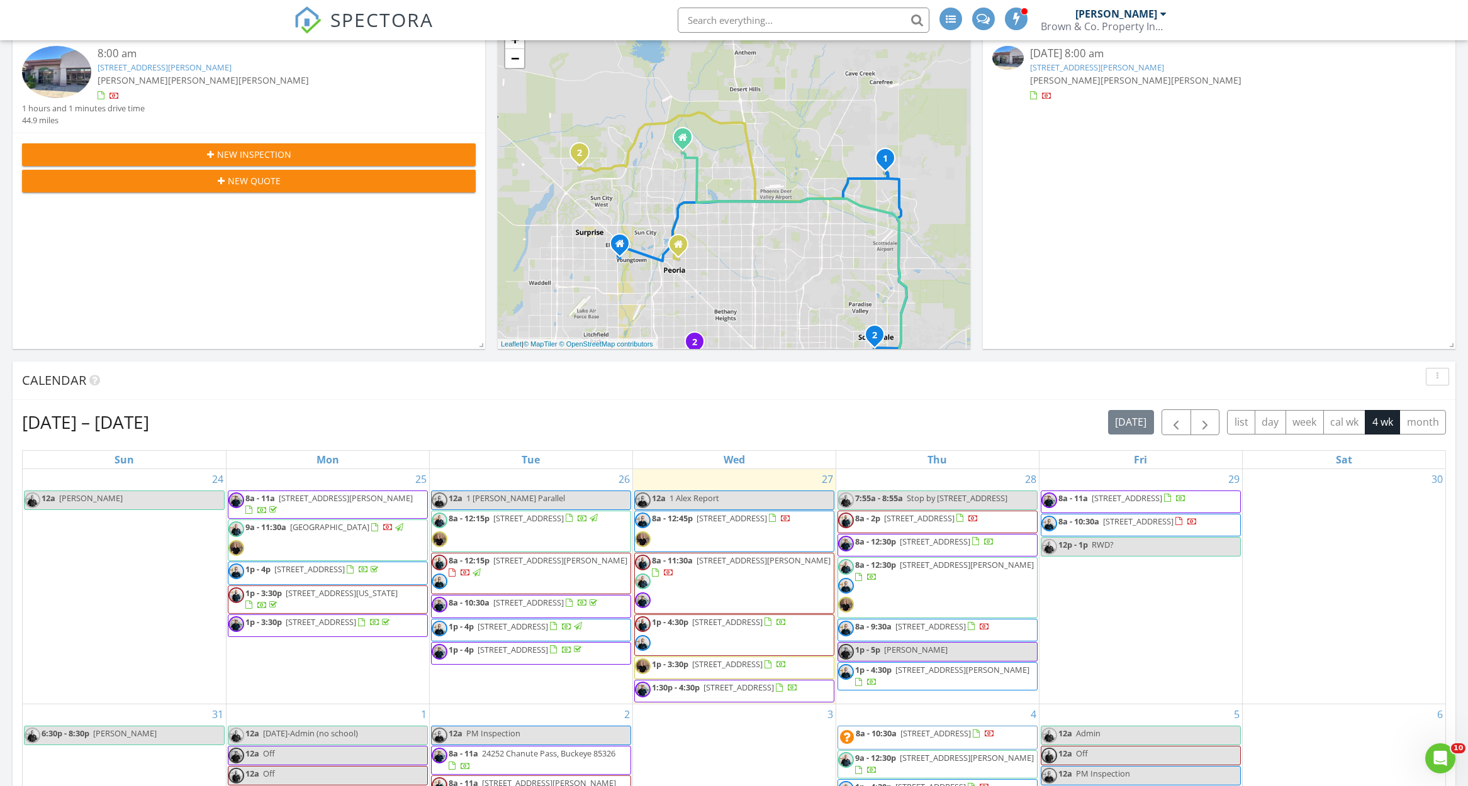
click at [812, 419] on div "[DATE] – [DATE] [DATE] list day week cal wk 4 wk month" at bounding box center [734, 423] width 1424 height 26
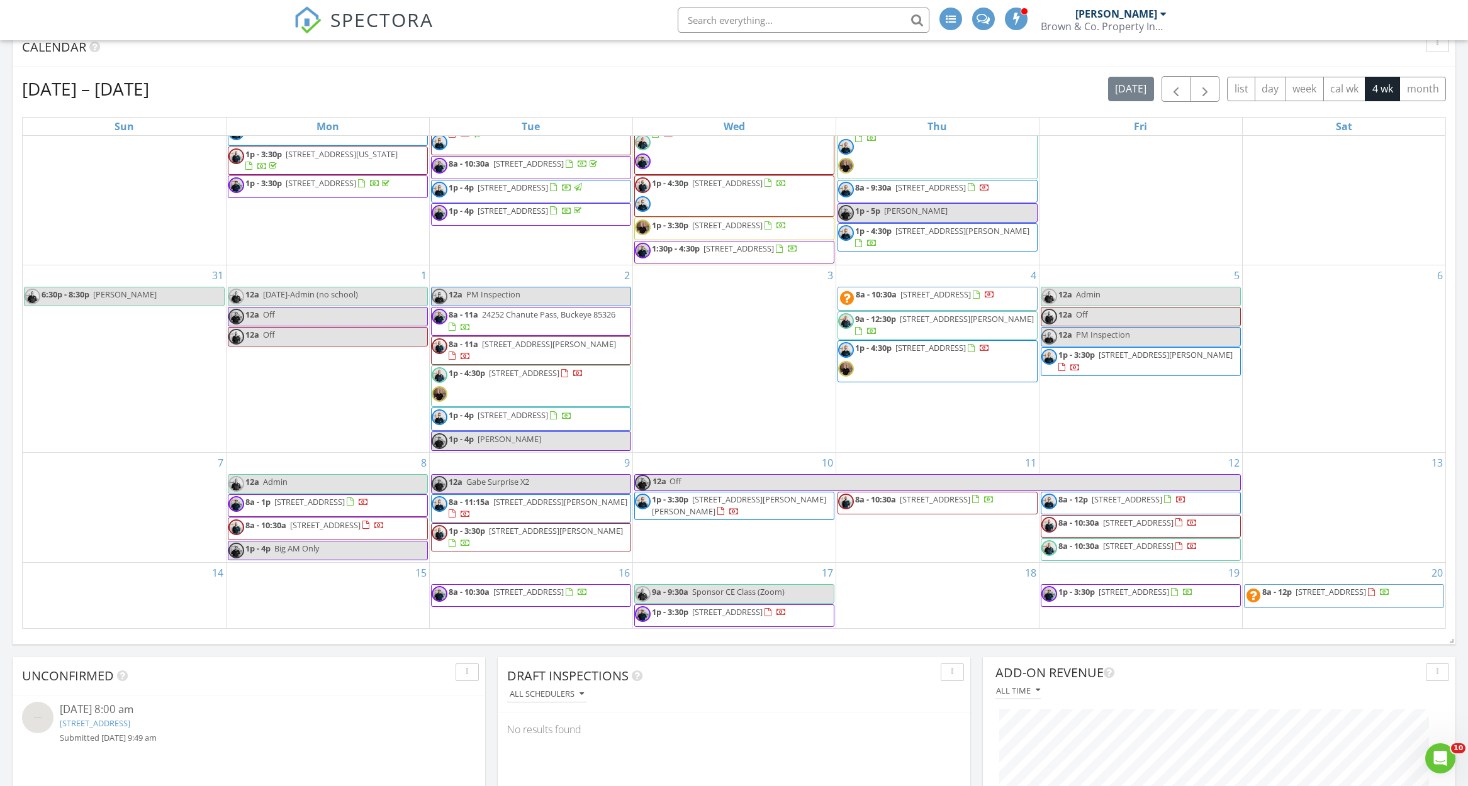
scroll to position [138, 0]
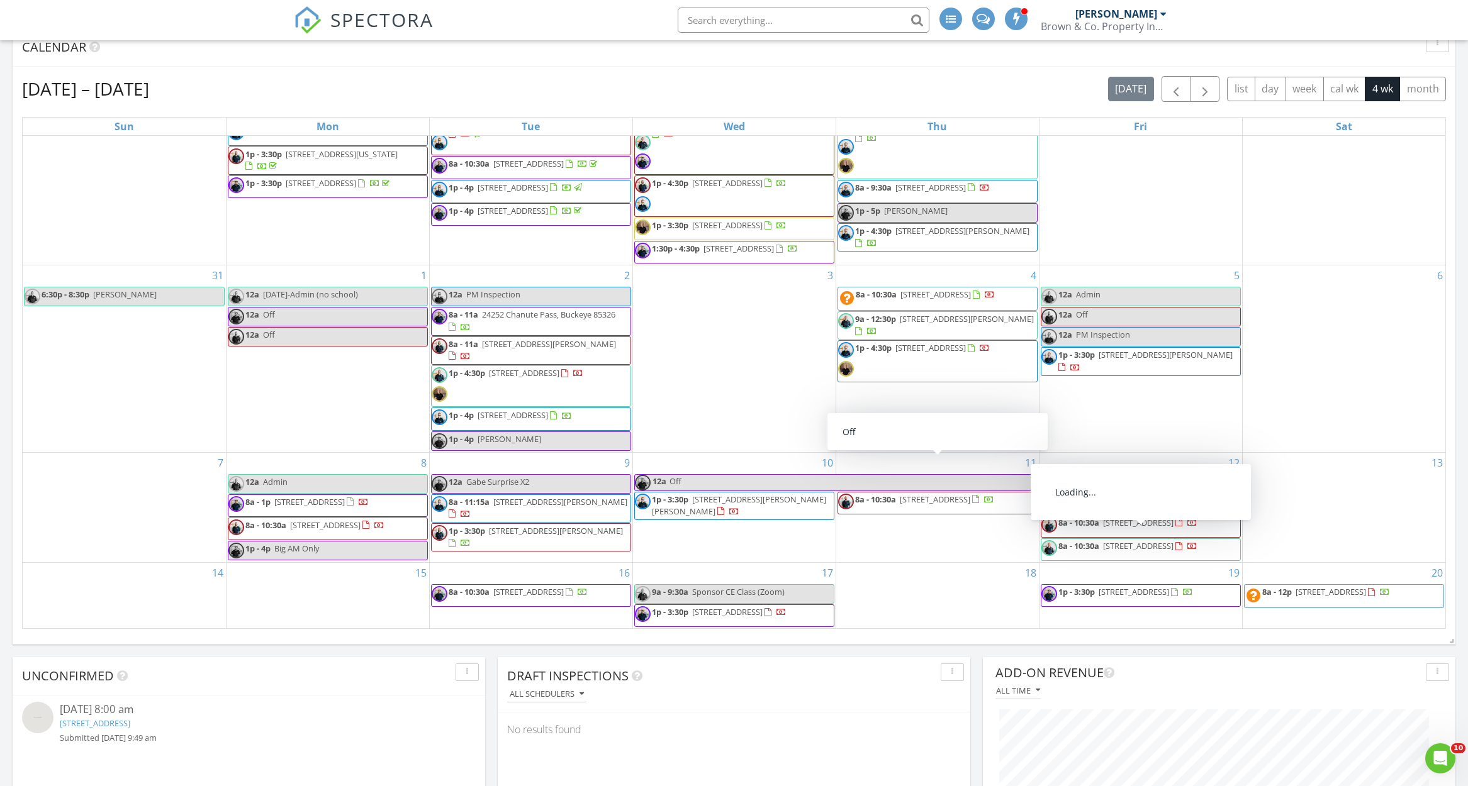
click at [1174, 545] on span "8a - 10:30a 5877 N 207th Ave, Buckeye 85396" at bounding box center [1119, 549] width 156 height 19
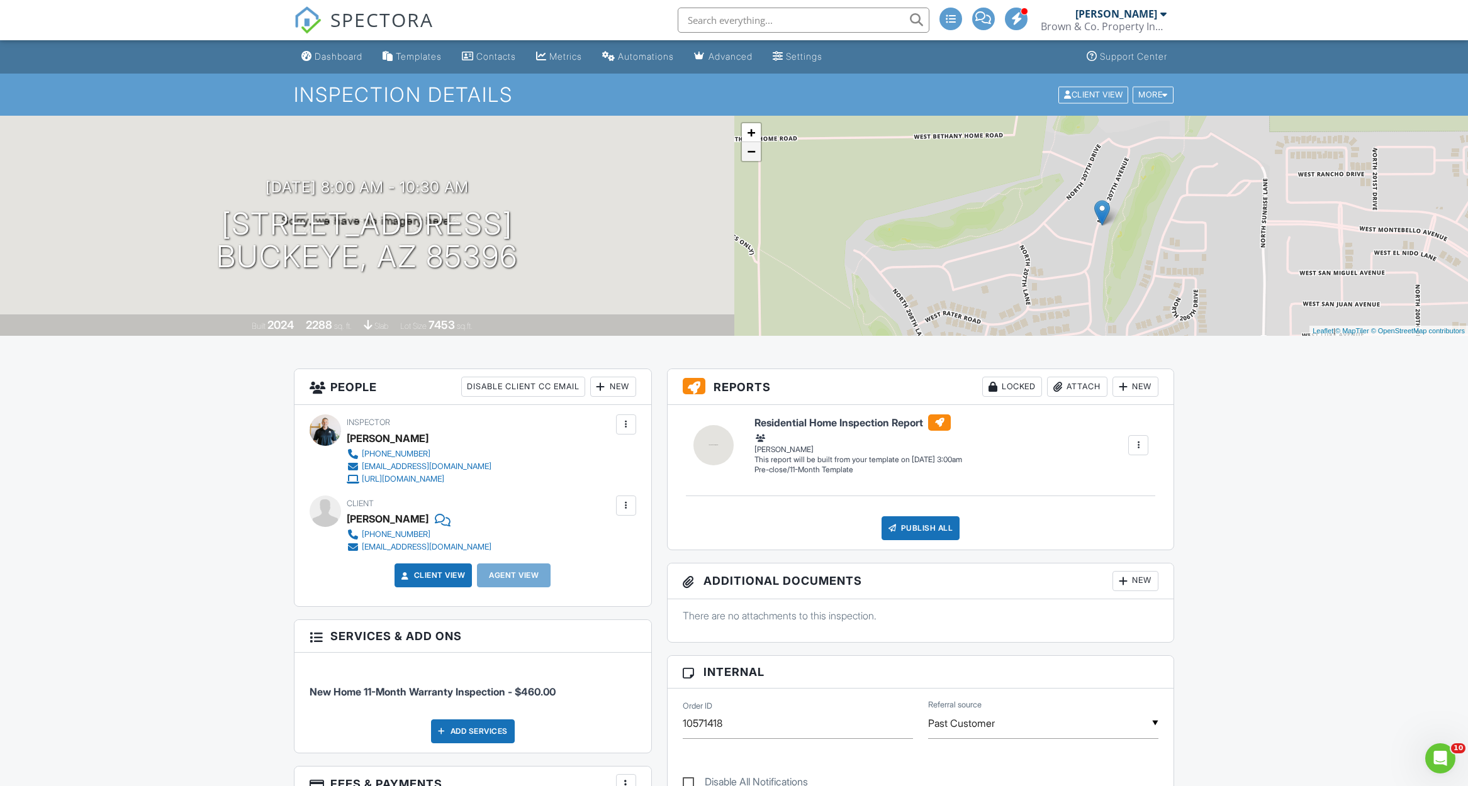
click at [744, 152] on link "−" at bounding box center [751, 151] width 19 height 19
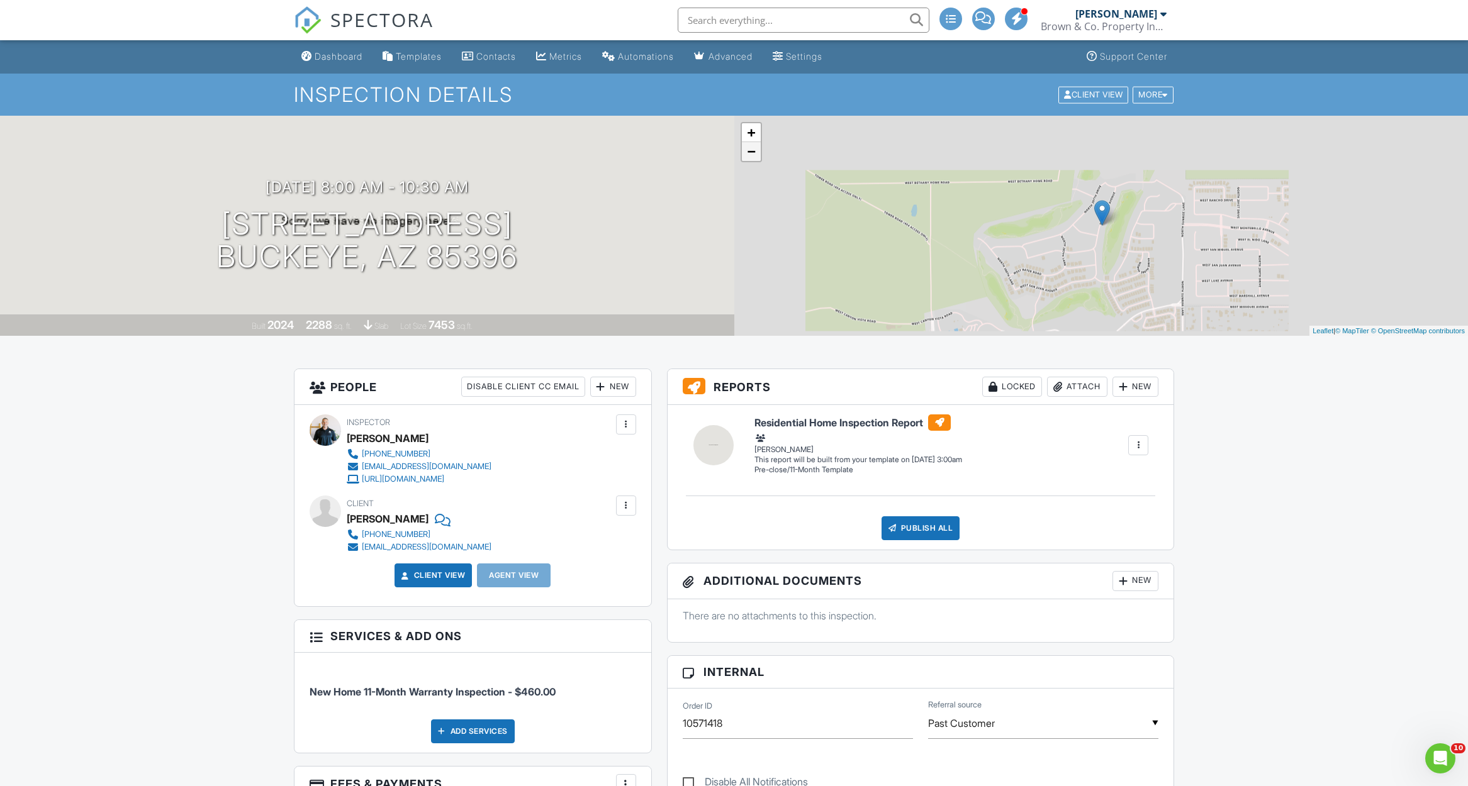
click at [744, 152] on link "−" at bounding box center [751, 151] width 19 height 19
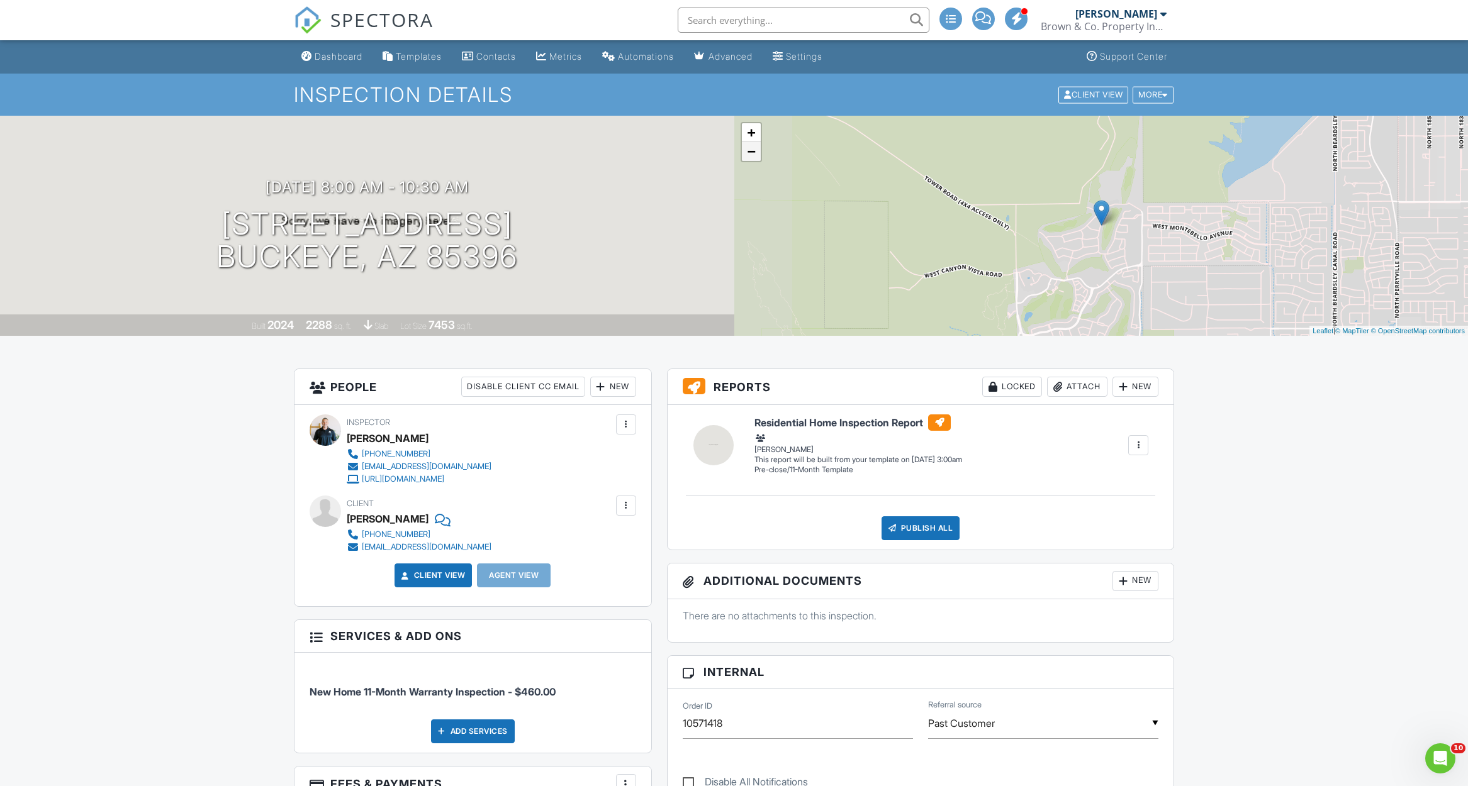
click at [744, 152] on link "−" at bounding box center [751, 151] width 19 height 19
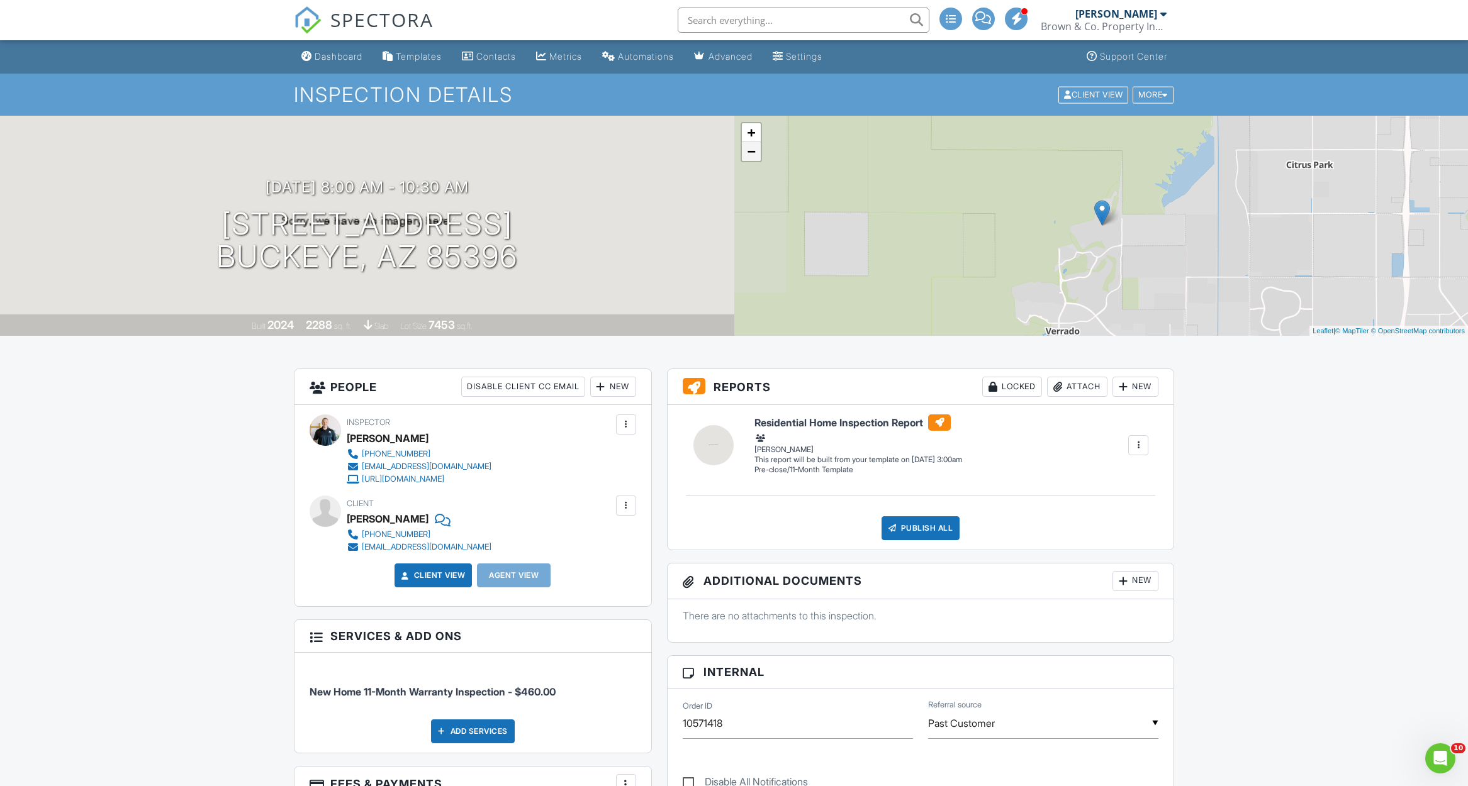
click at [744, 152] on link "−" at bounding box center [751, 151] width 19 height 19
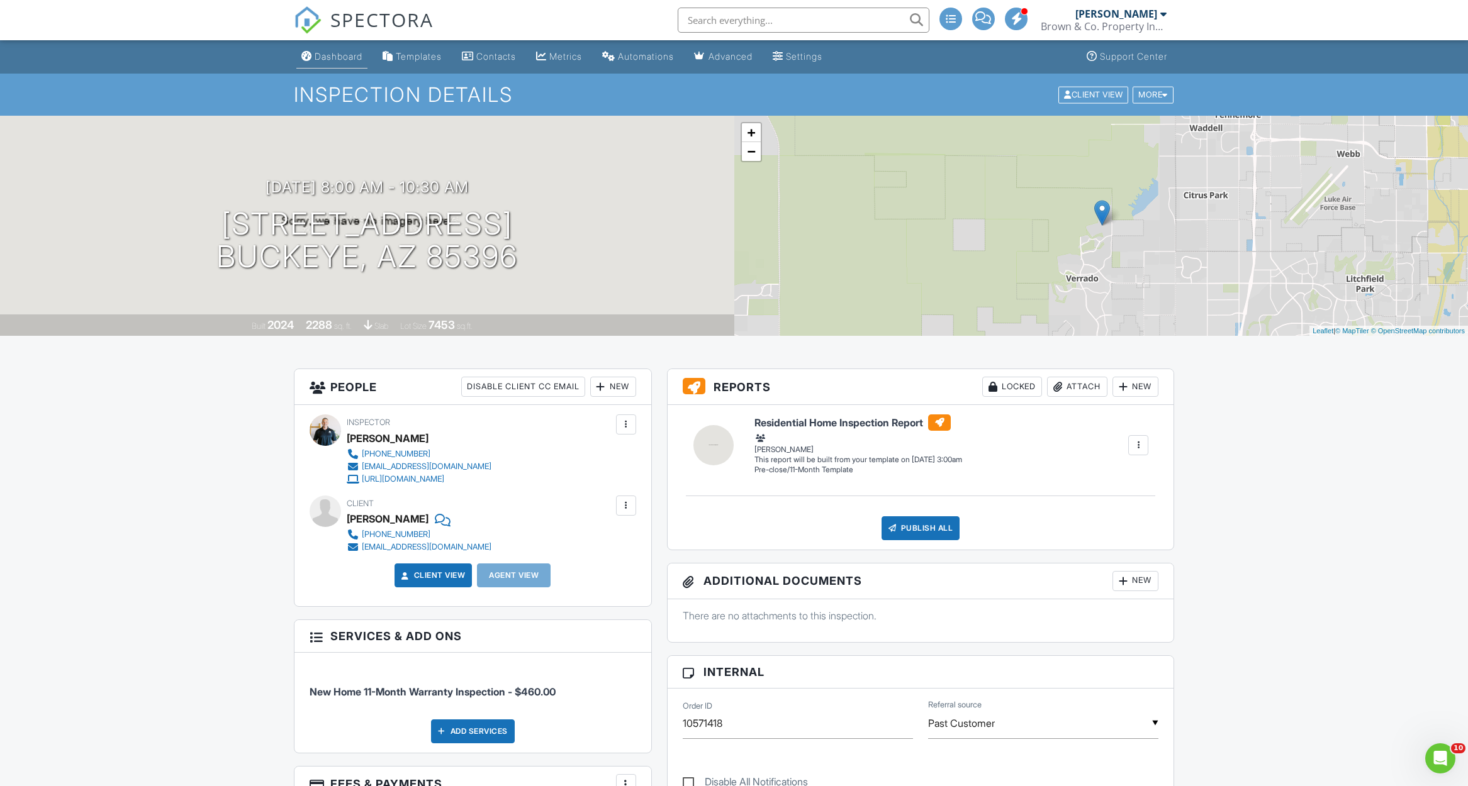
click at [335, 57] on div "Dashboard" at bounding box center [339, 56] width 48 height 11
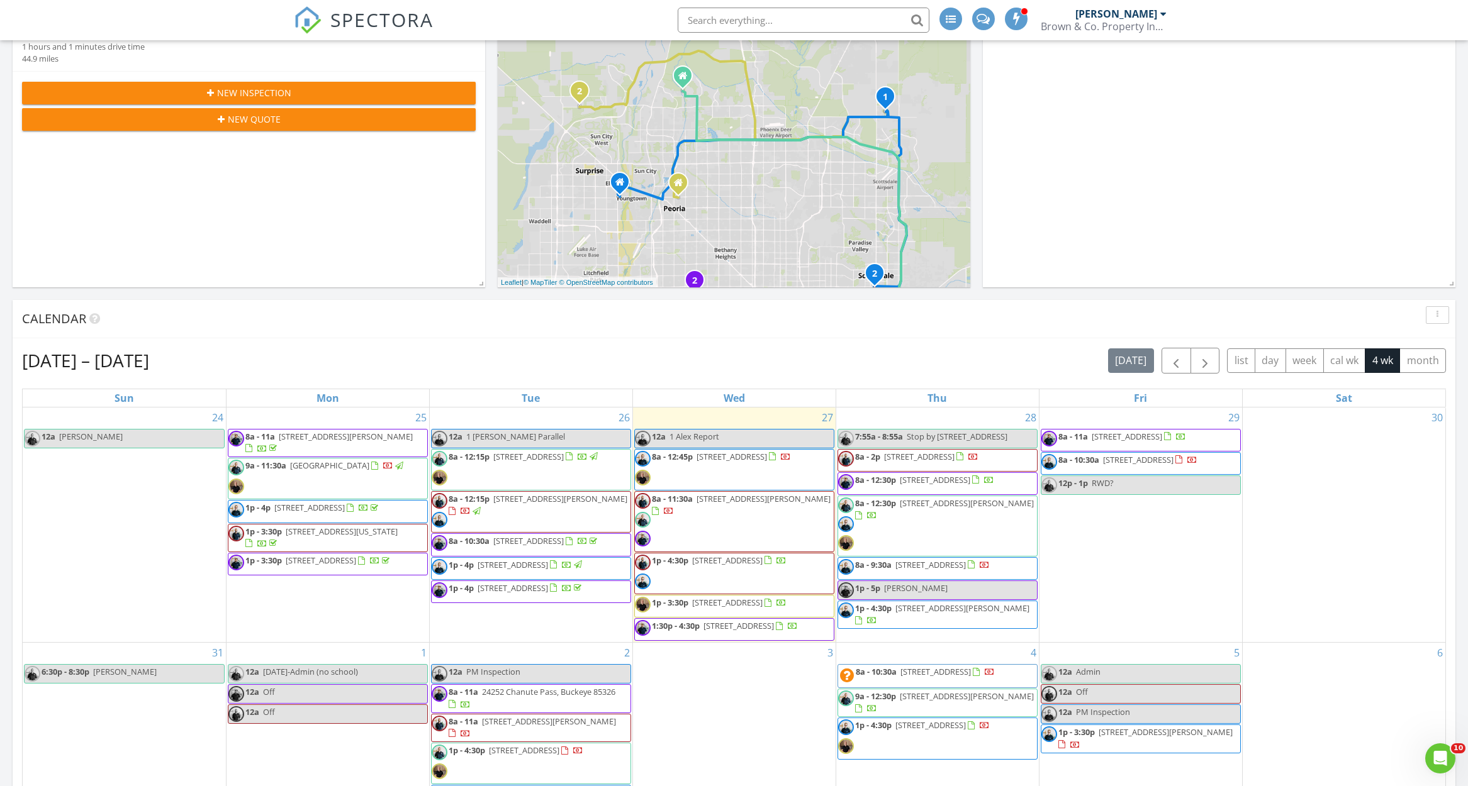
scroll to position [254, 0]
click at [886, 362] on div "[DATE] – [DATE] [DATE] list day week cal wk 4 wk month" at bounding box center [734, 360] width 1424 height 26
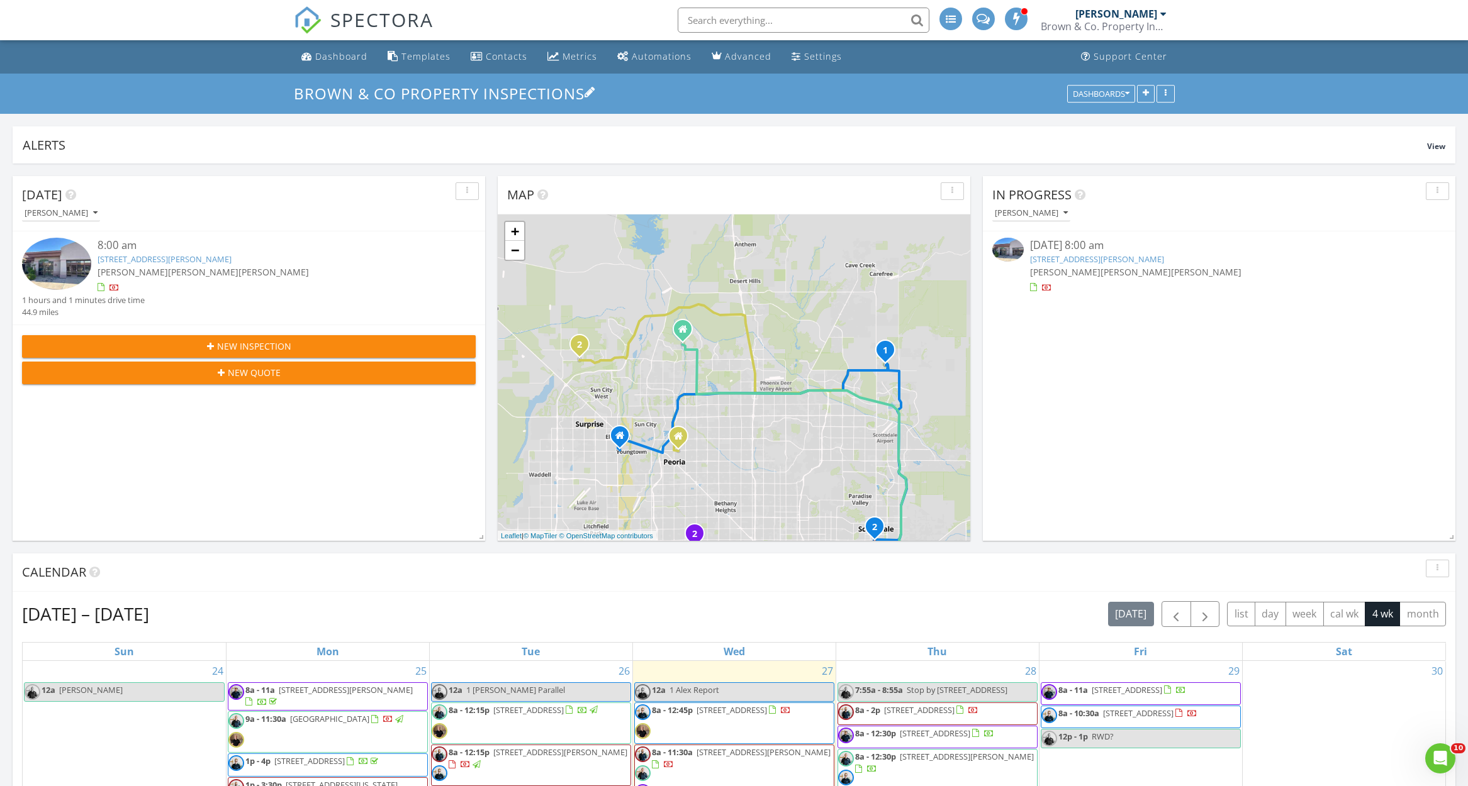
scroll to position [0, 0]
click at [315, 59] on div "Dashboard" at bounding box center [341, 56] width 52 height 12
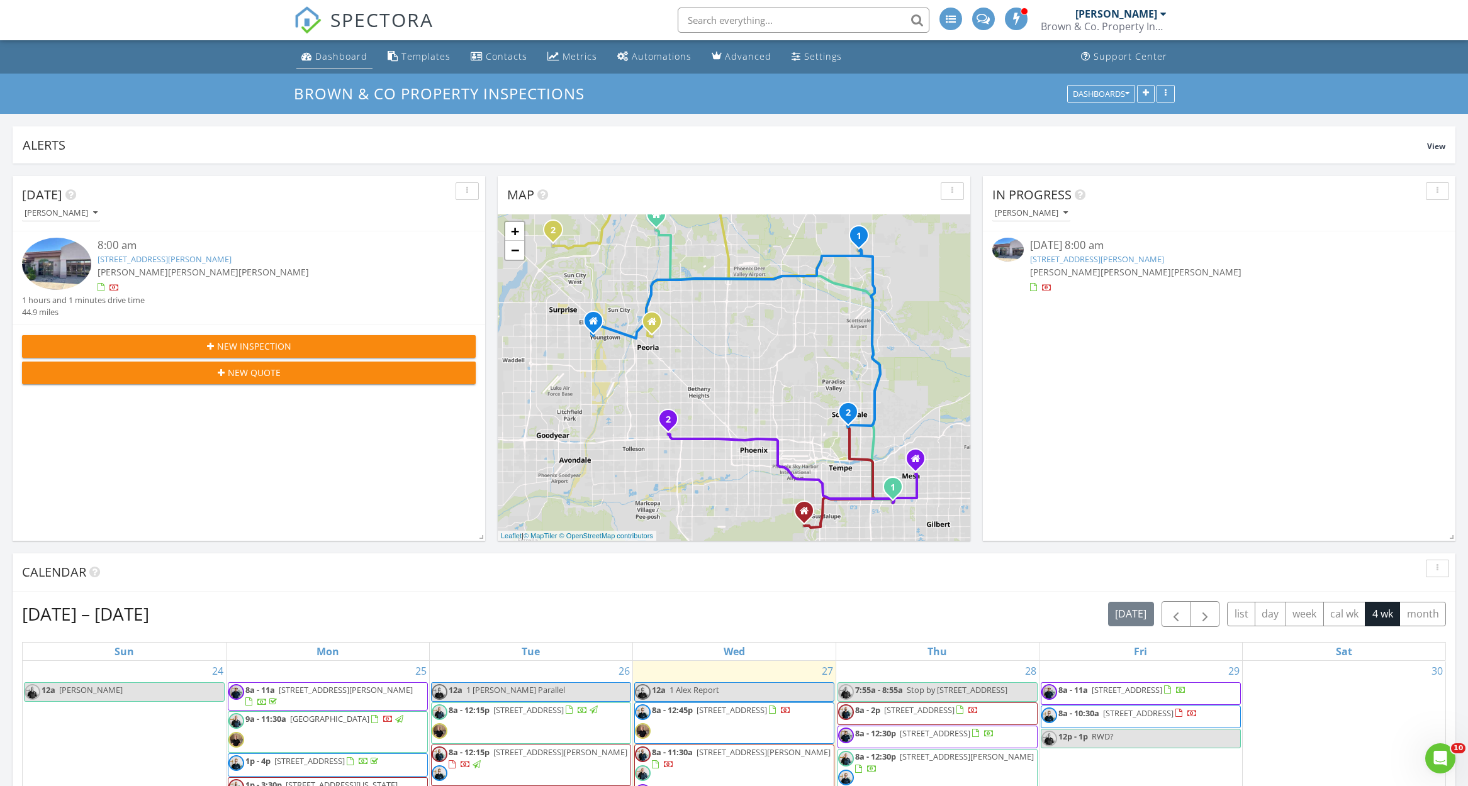
click at [341, 53] on div "Dashboard" at bounding box center [341, 56] width 52 height 12
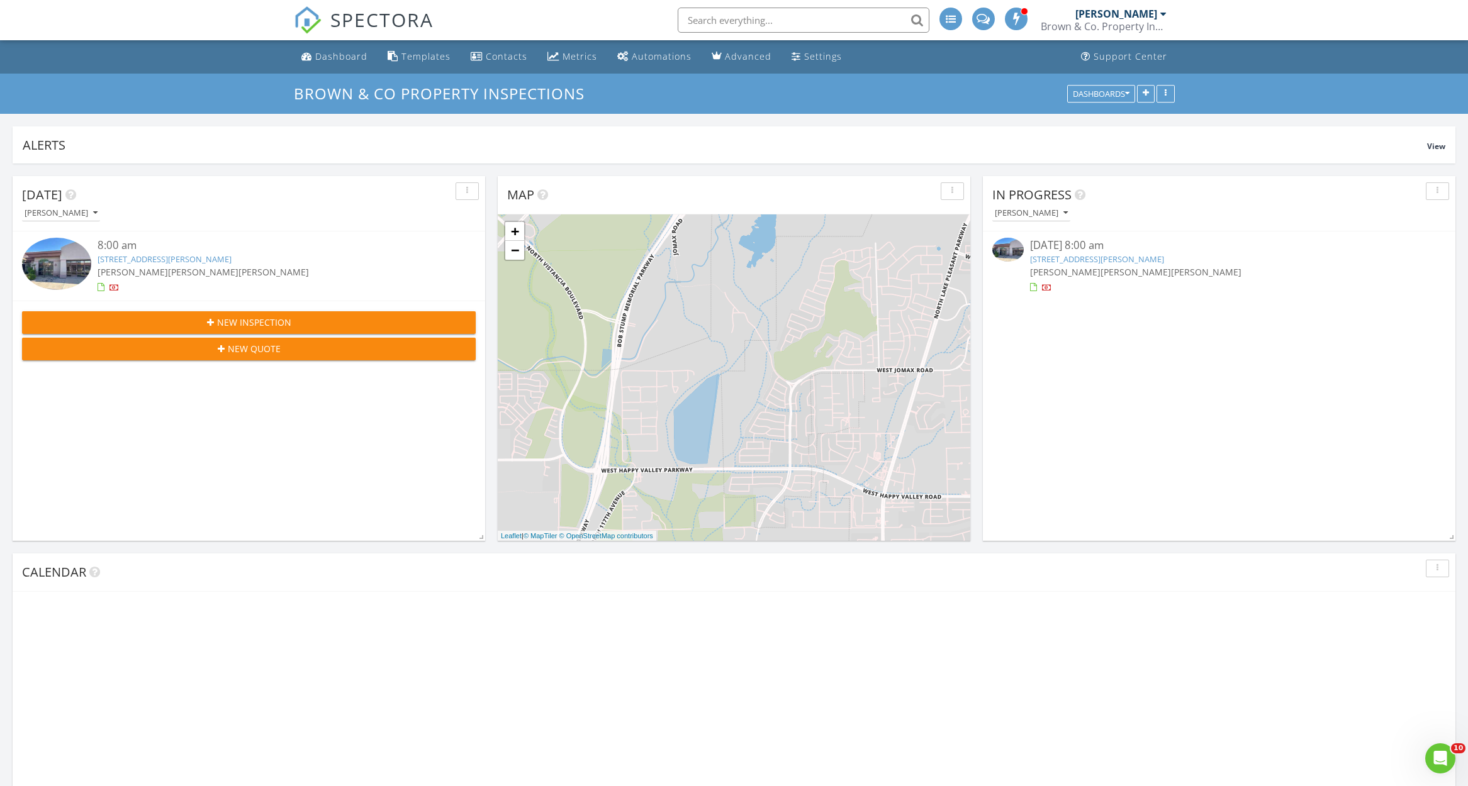
scroll to position [271, 472]
